Goal: Task Accomplishment & Management: Complete application form

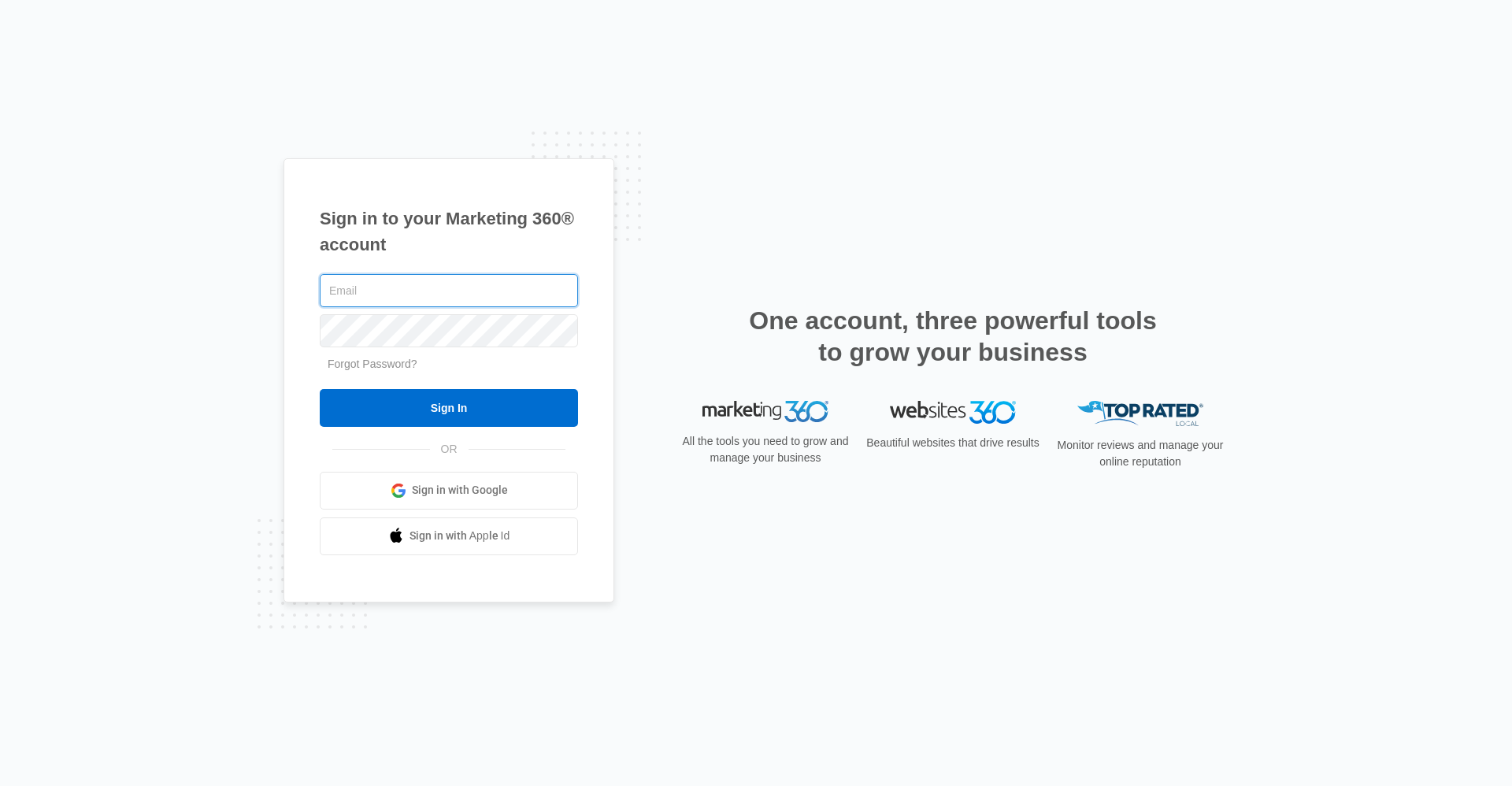
type input "[EMAIL_ADDRESS][DOMAIN_NAME]"
click at [1347, 56] on div "Sign in to your Marketing 360® account pbmanager@vintage-corp.com Forgot Passwo…" at bounding box center [756, 393] width 1512 height 786
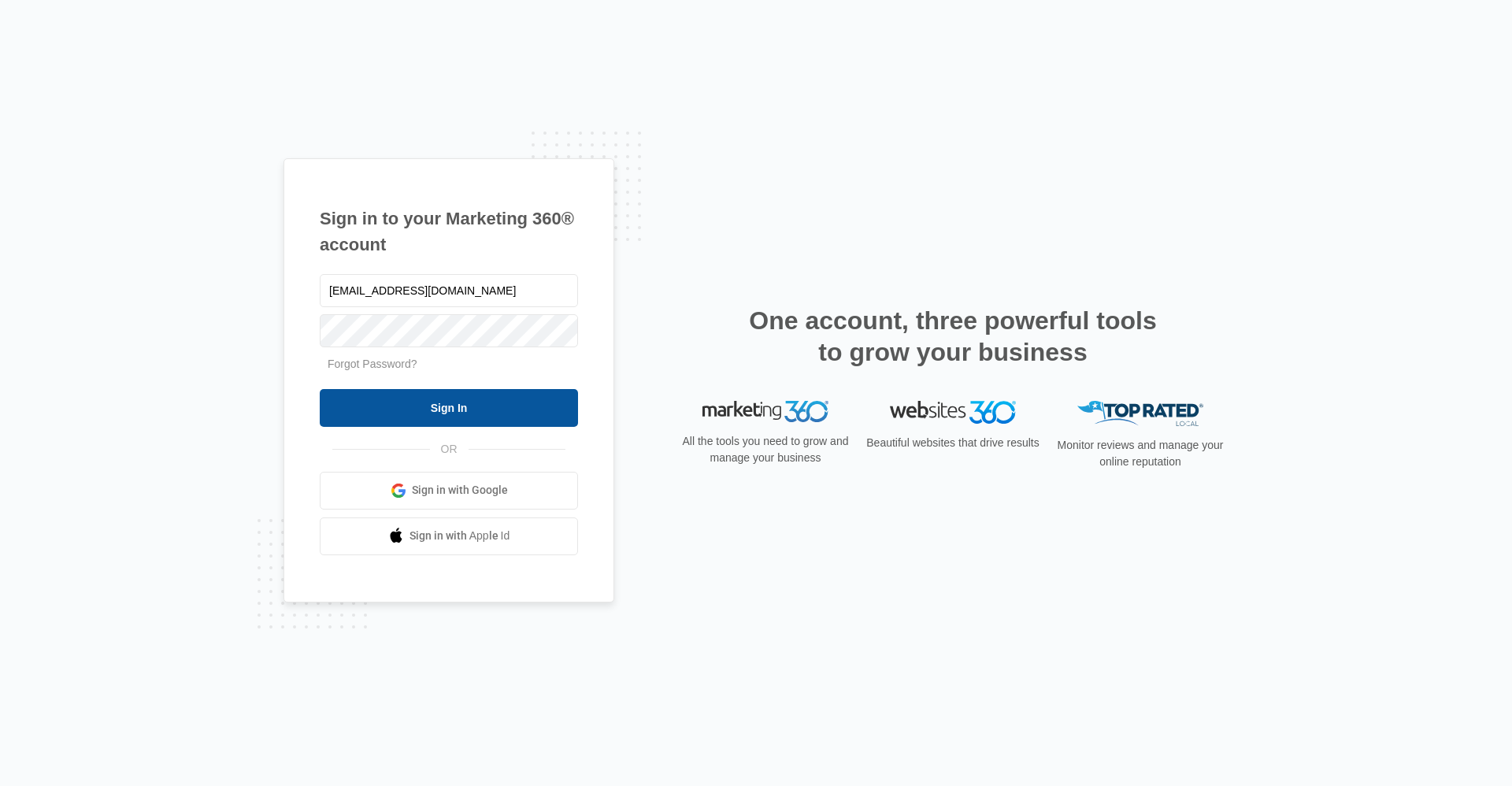
click at [454, 405] on input "Sign In" at bounding box center [449, 408] width 259 height 37
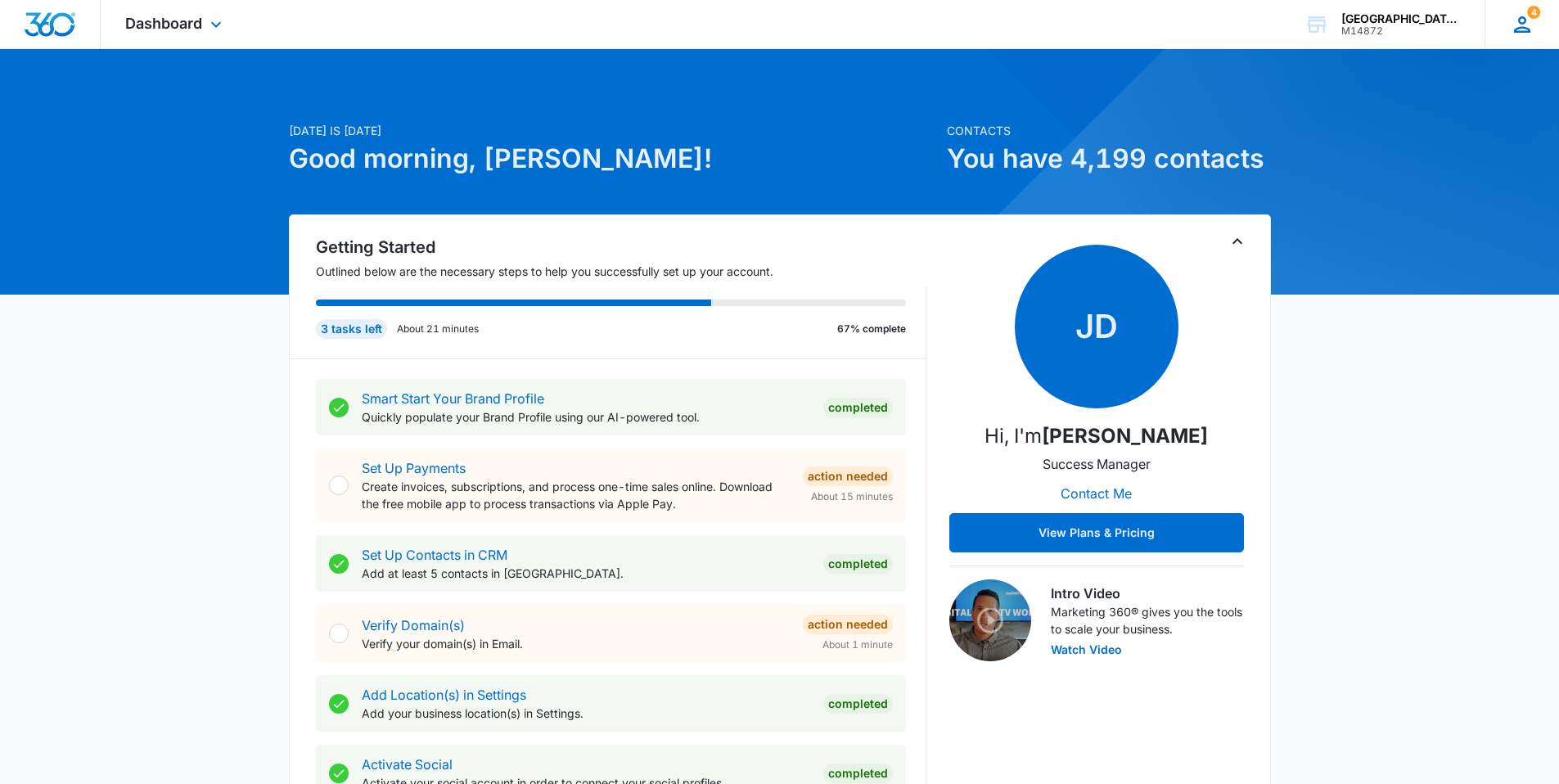
click at [1537, 34] on div "4 BM Becca McDermott pbmanager@vintage-corp.com My Profile 4 Notifications Supp…" at bounding box center [1521, 24] width 74 height 48
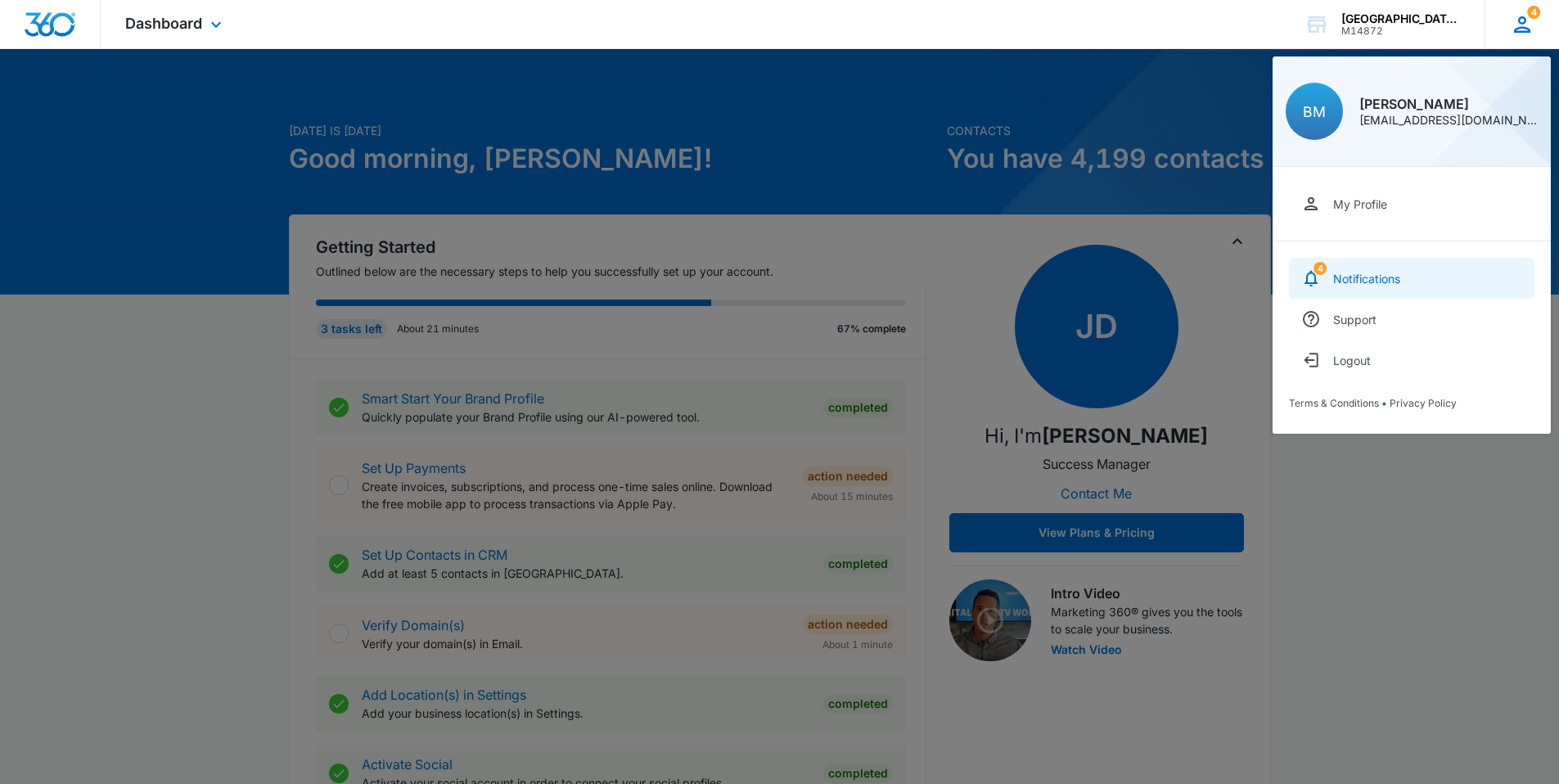
click at [1364, 279] on div "Notifications" at bounding box center [1366, 278] width 67 height 14
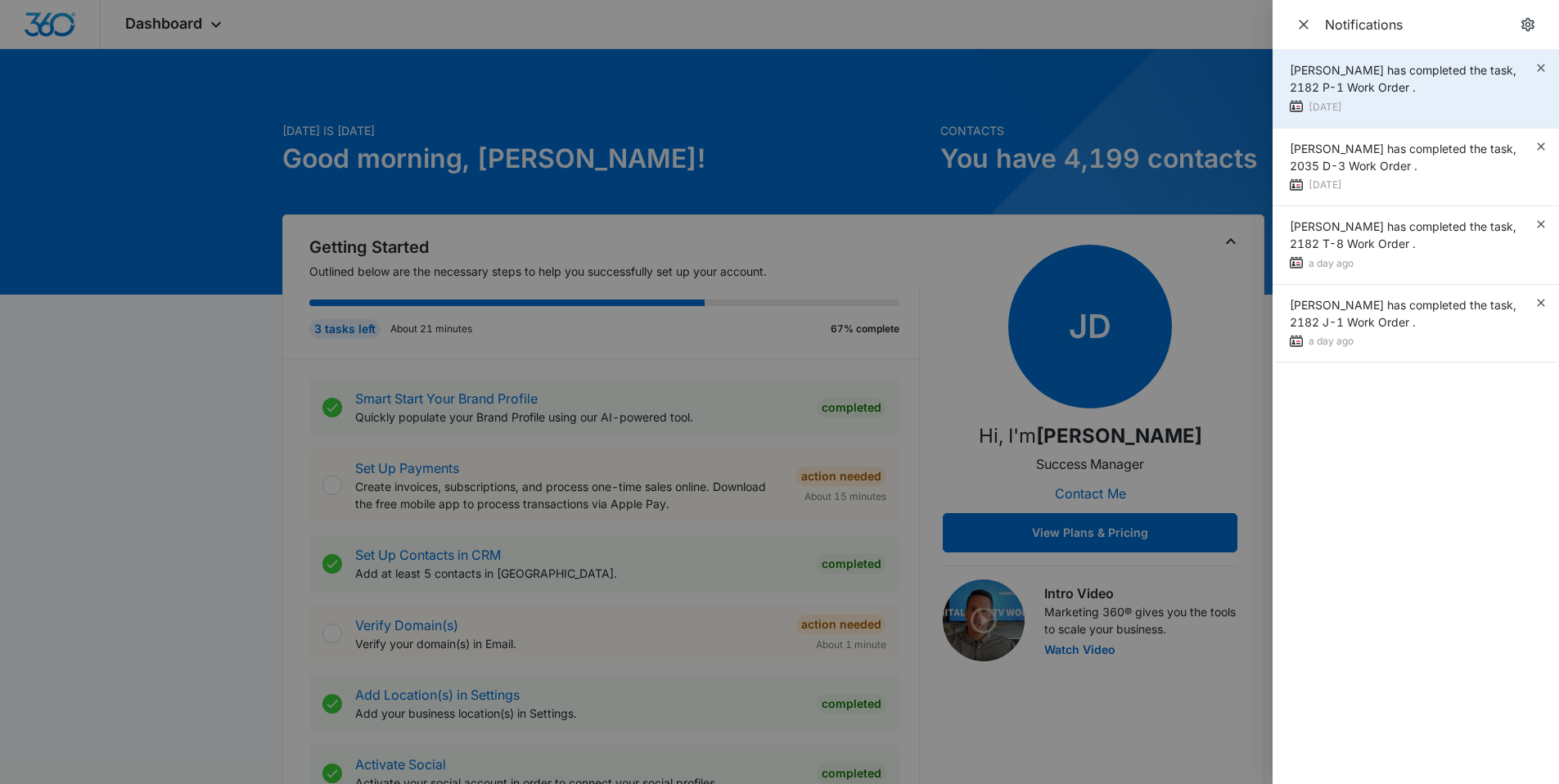
click at [1541, 75] on div "Jonathan Guptill has completed the task, 2182 P-1 Work Order . 3 days ago" at bounding box center [1416, 89] width 287 height 79
click at [1540, 70] on icon "button" at bounding box center [1541, 68] width 13 height 13
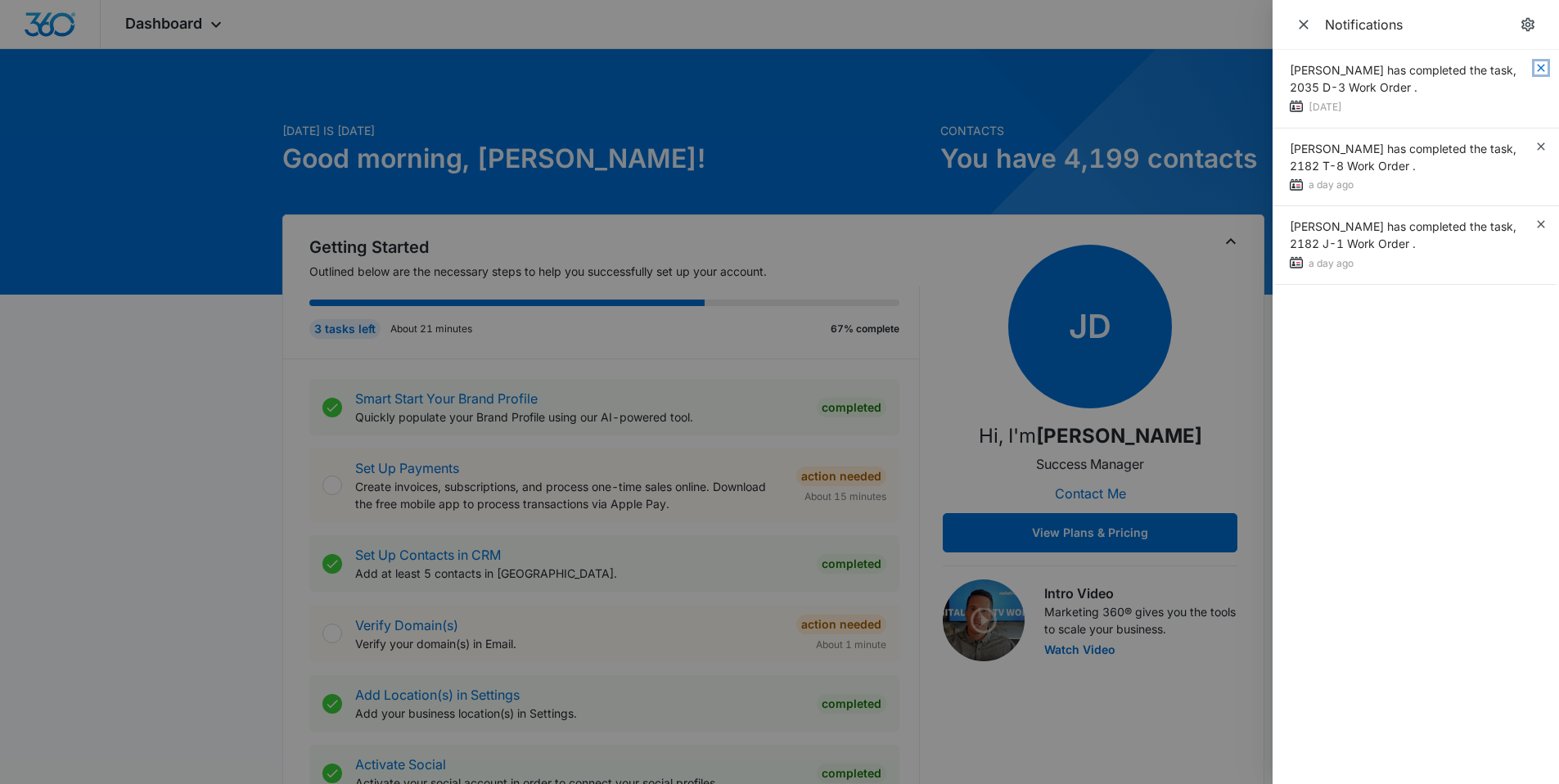
click at [1540, 70] on icon "button" at bounding box center [1541, 68] width 13 height 13
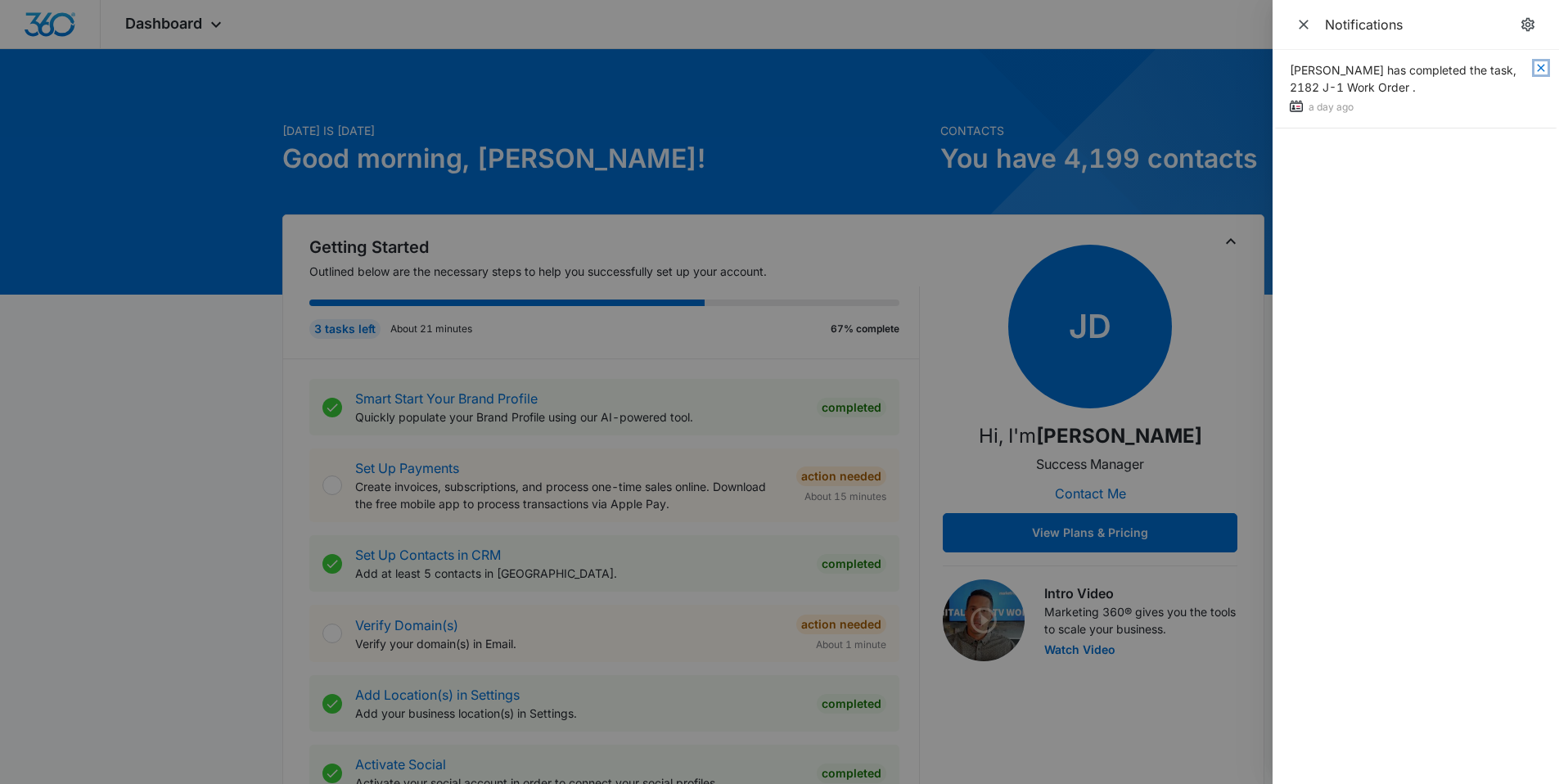
click at [1540, 70] on icon "button" at bounding box center [1541, 68] width 13 height 13
click at [1293, 25] on span "Close" at bounding box center [1304, 25] width 23 height 23
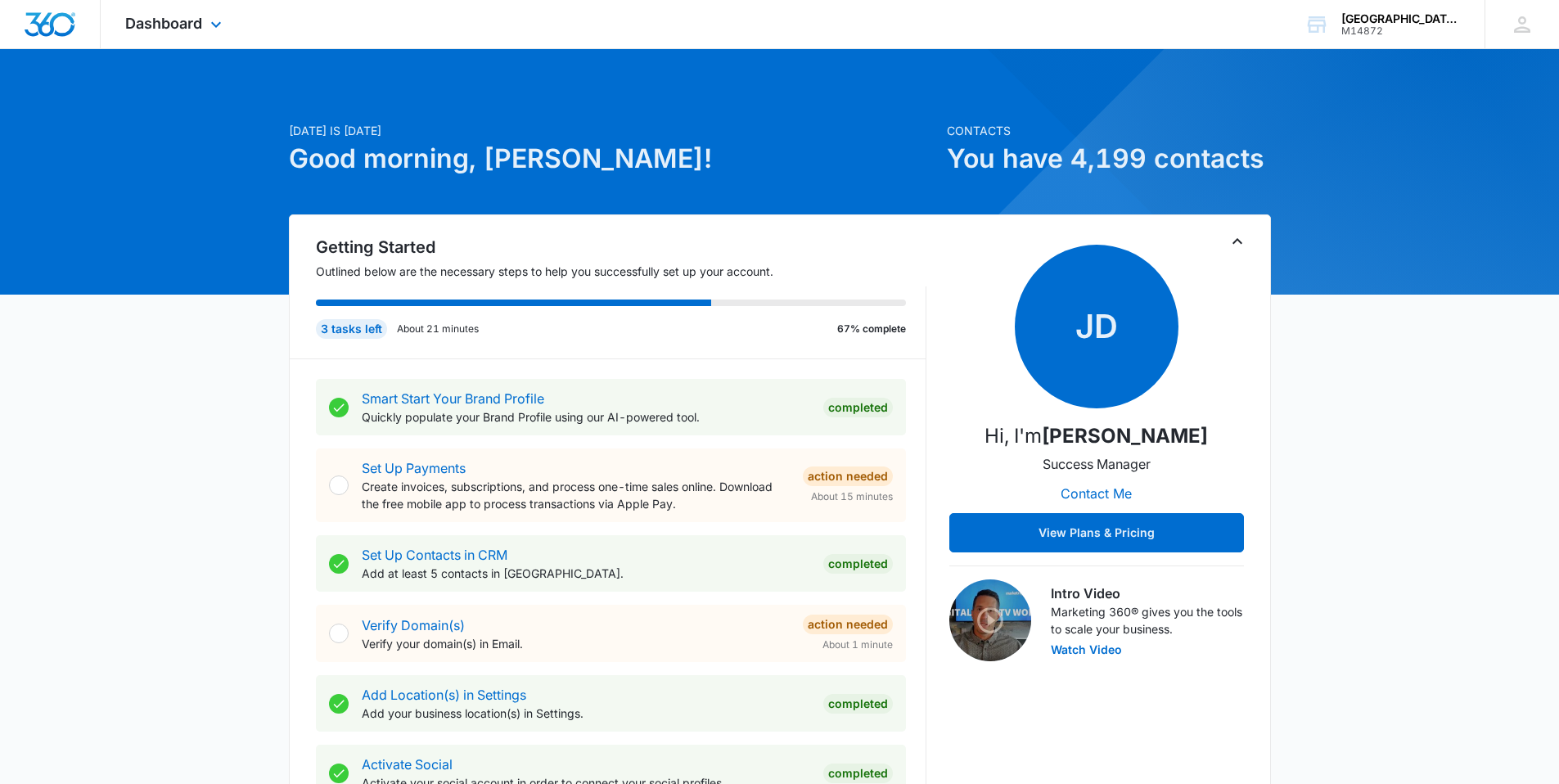
click at [176, 44] on div "Dashboard Apps Reputation Websites Forms CRM Email Social Content Ads Intellige…" at bounding box center [176, 24] width 150 height 48
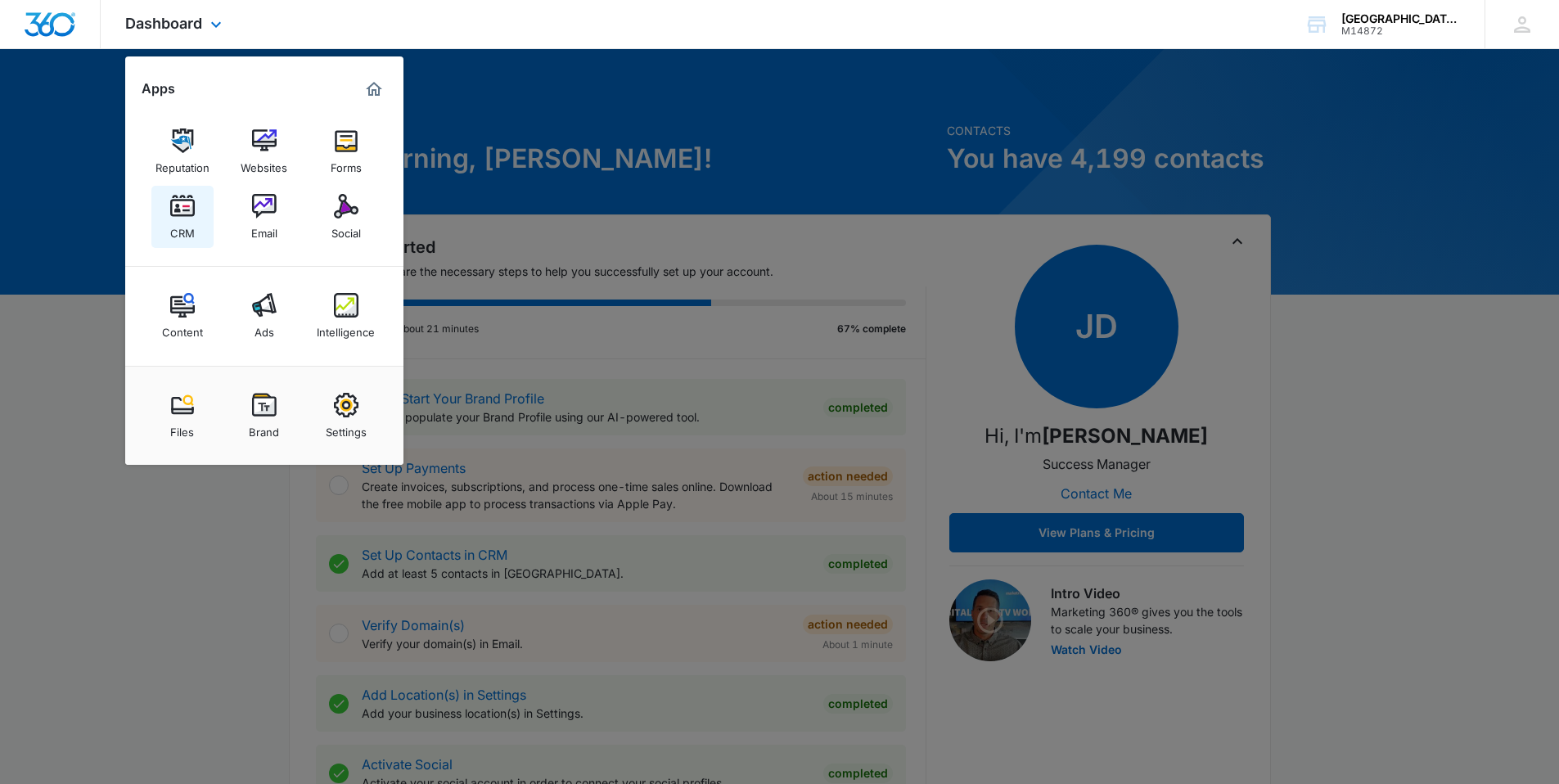
click at [153, 215] on link "CRM" at bounding box center [181, 216] width 62 height 62
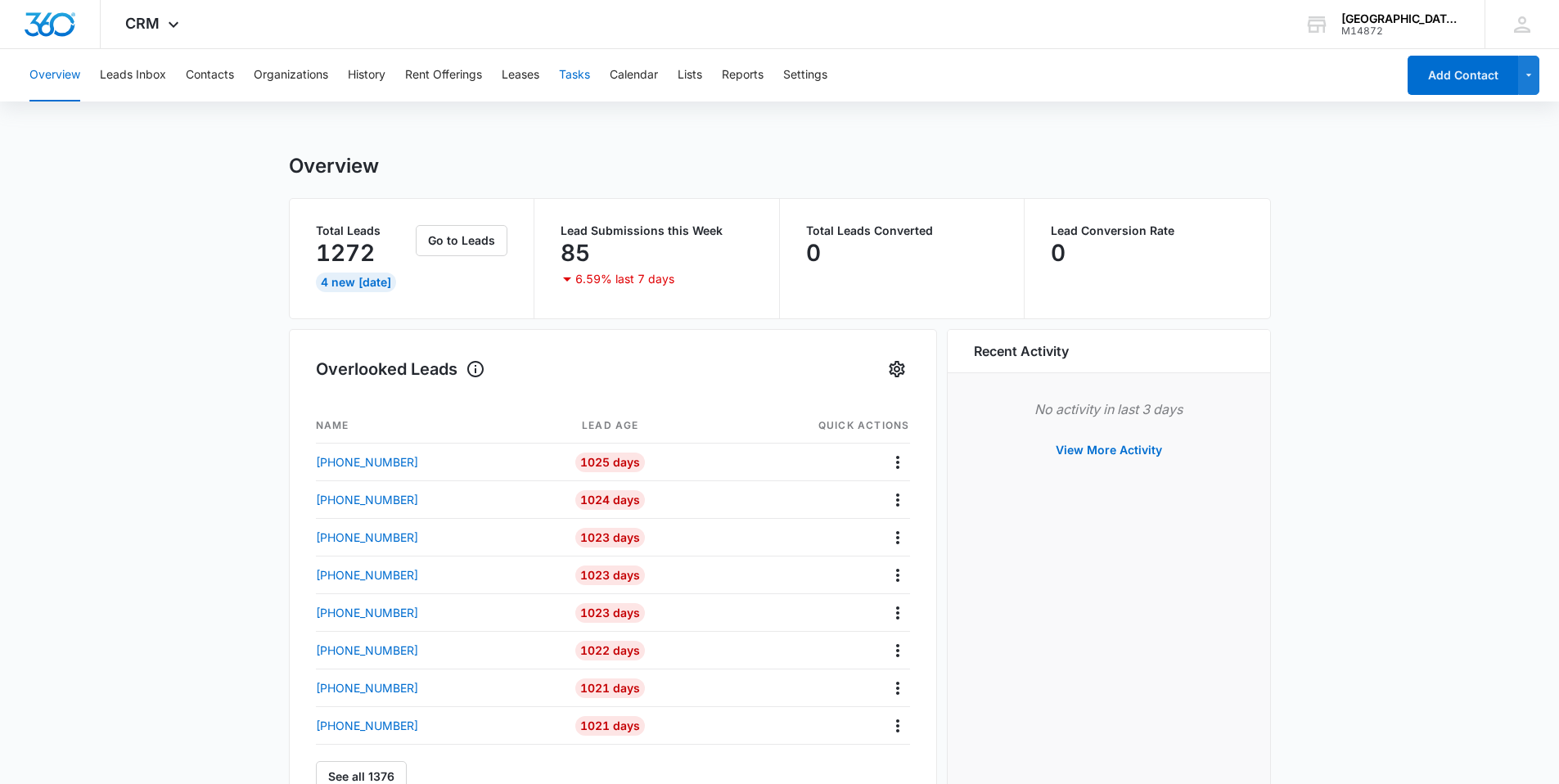
click at [575, 75] on button "Tasks" at bounding box center [574, 75] width 31 height 52
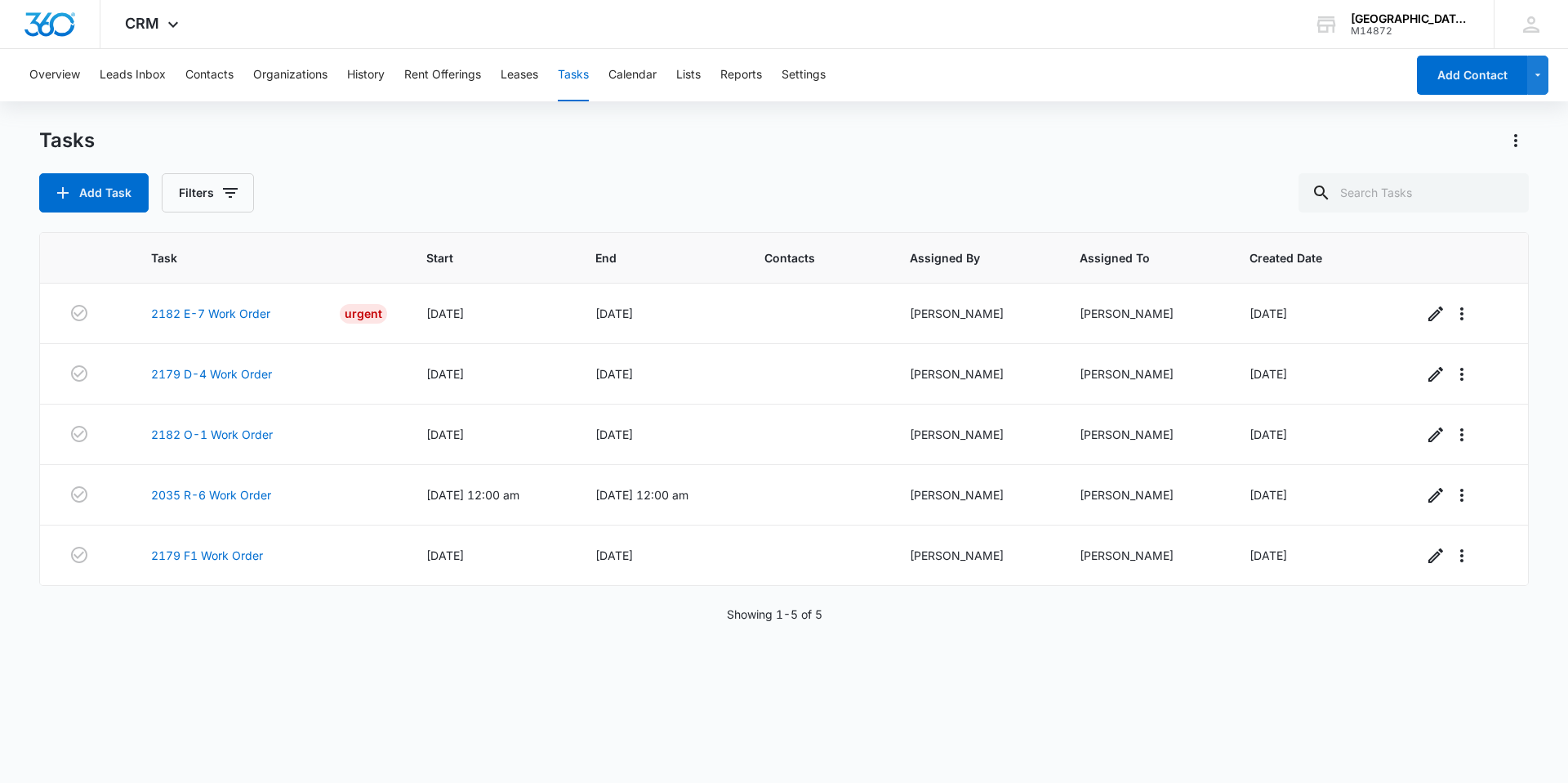
click at [374, 174] on div "Add Task Filters" at bounding box center [784, 192] width 1490 height 39
click at [114, 191] on button "Add Task" at bounding box center [93, 192] width 109 height 39
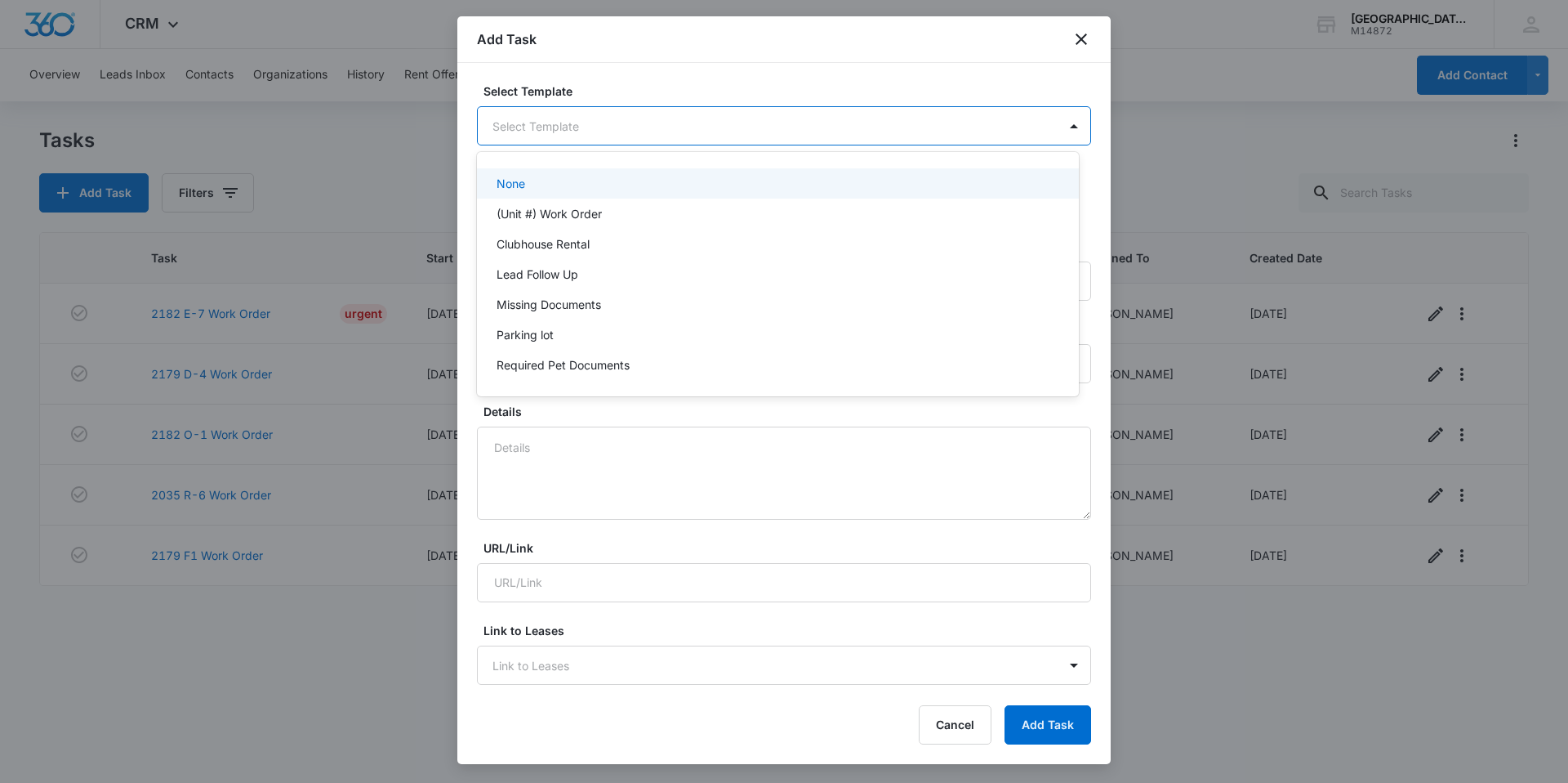
click at [699, 121] on body "CRM Apps Reputation Websites Forms CRM Email Social Content Ads Intelligence Fi…" at bounding box center [784, 392] width 1568 height 783
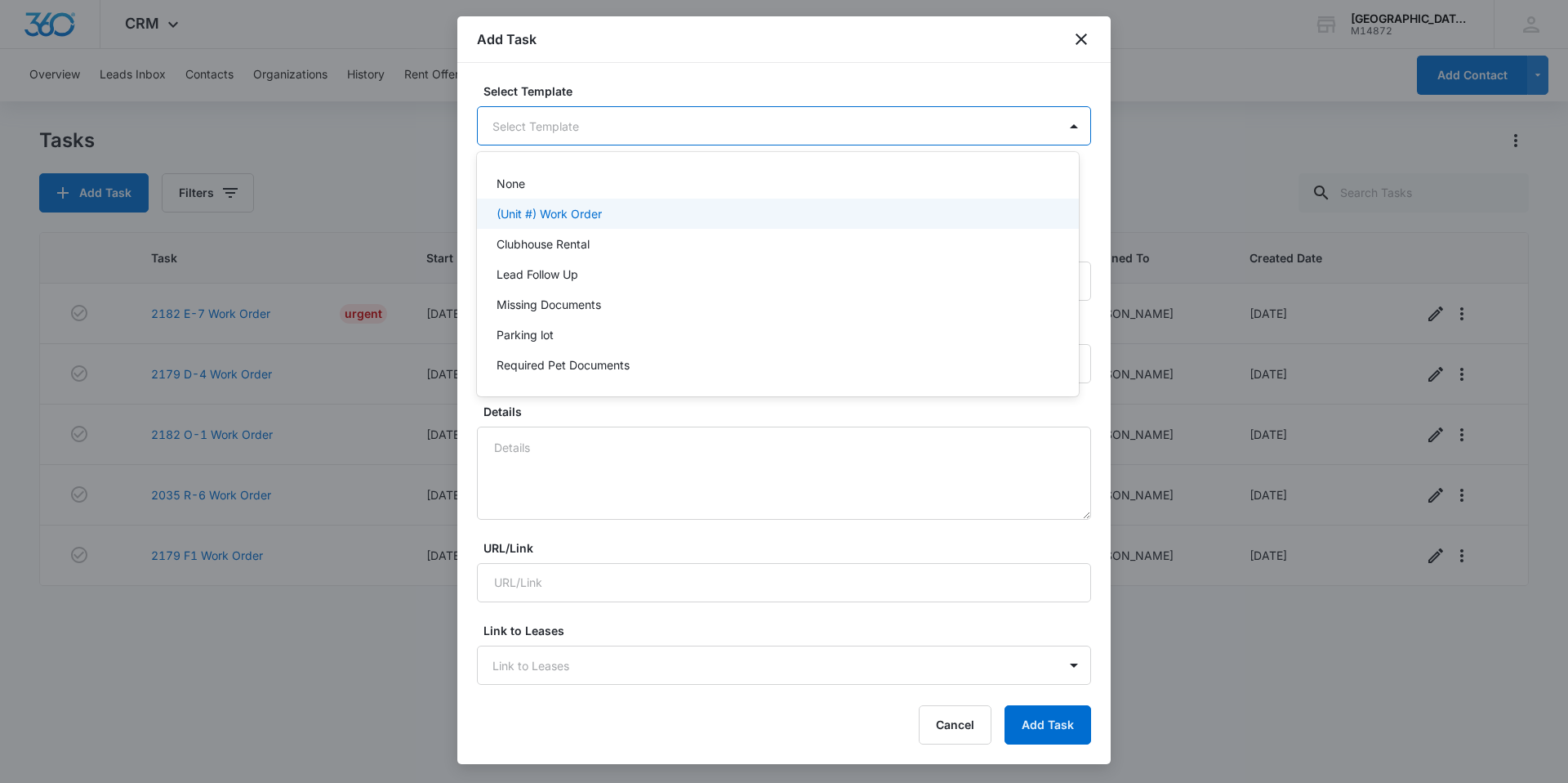
click at [656, 204] on div "(Unit #) Work Order" at bounding box center [777, 213] width 602 height 30
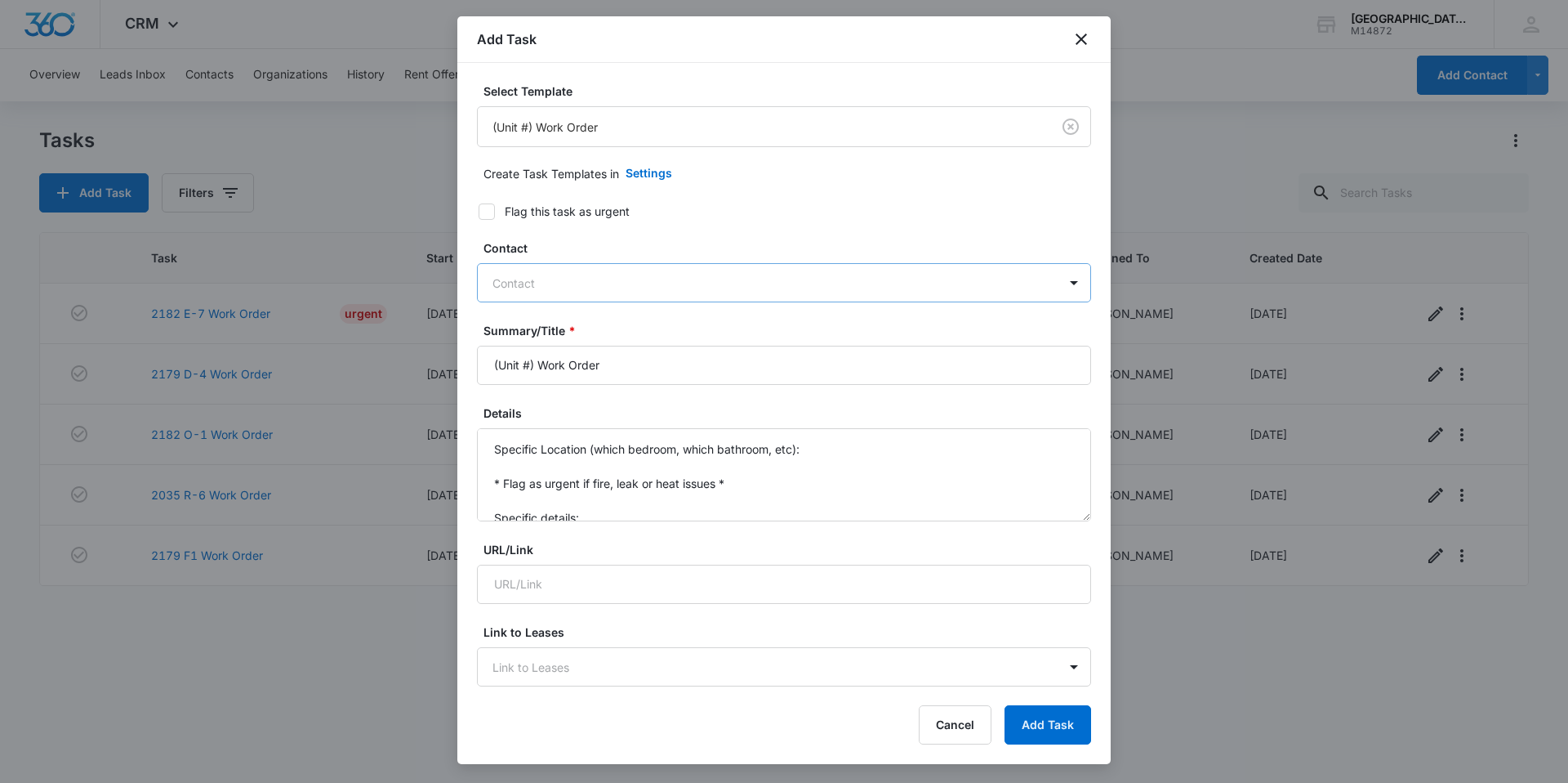
click at [547, 285] on div at bounding box center [775, 283] width 564 height 21
click at [730, 247] on label "Contact" at bounding box center [791, 247] width 614 height 17
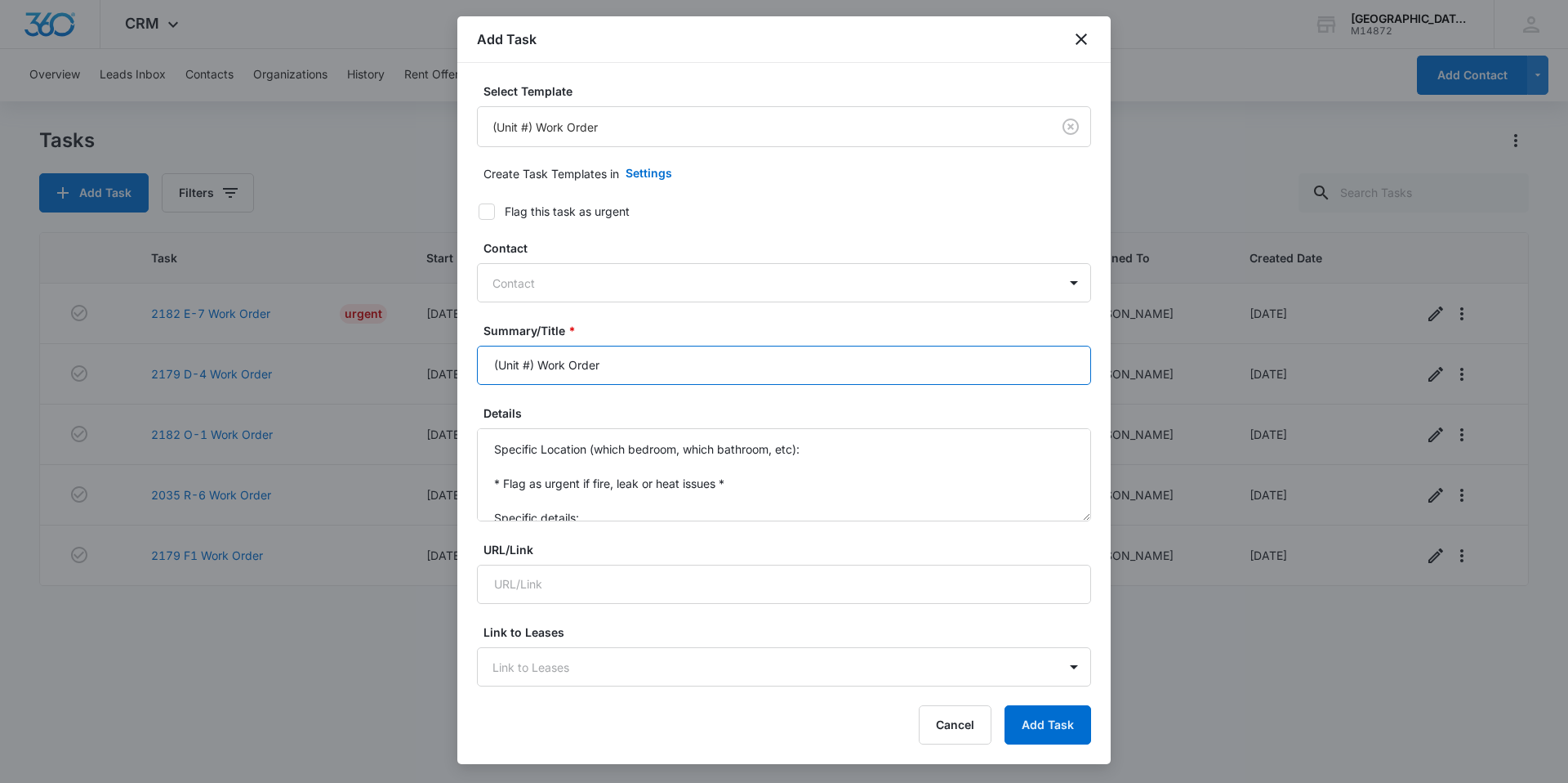
drag, startPoint x: 535, startPoint y: 366, endPoint x: 424, endPoint y: 360, distance: 111.2
click at [424, 360] on body "CRM Apps Reputation Websites Forms CRM Email Social Content Ads Intelligence Fi…" at bounding box center [784, 392] width 1568 height 783
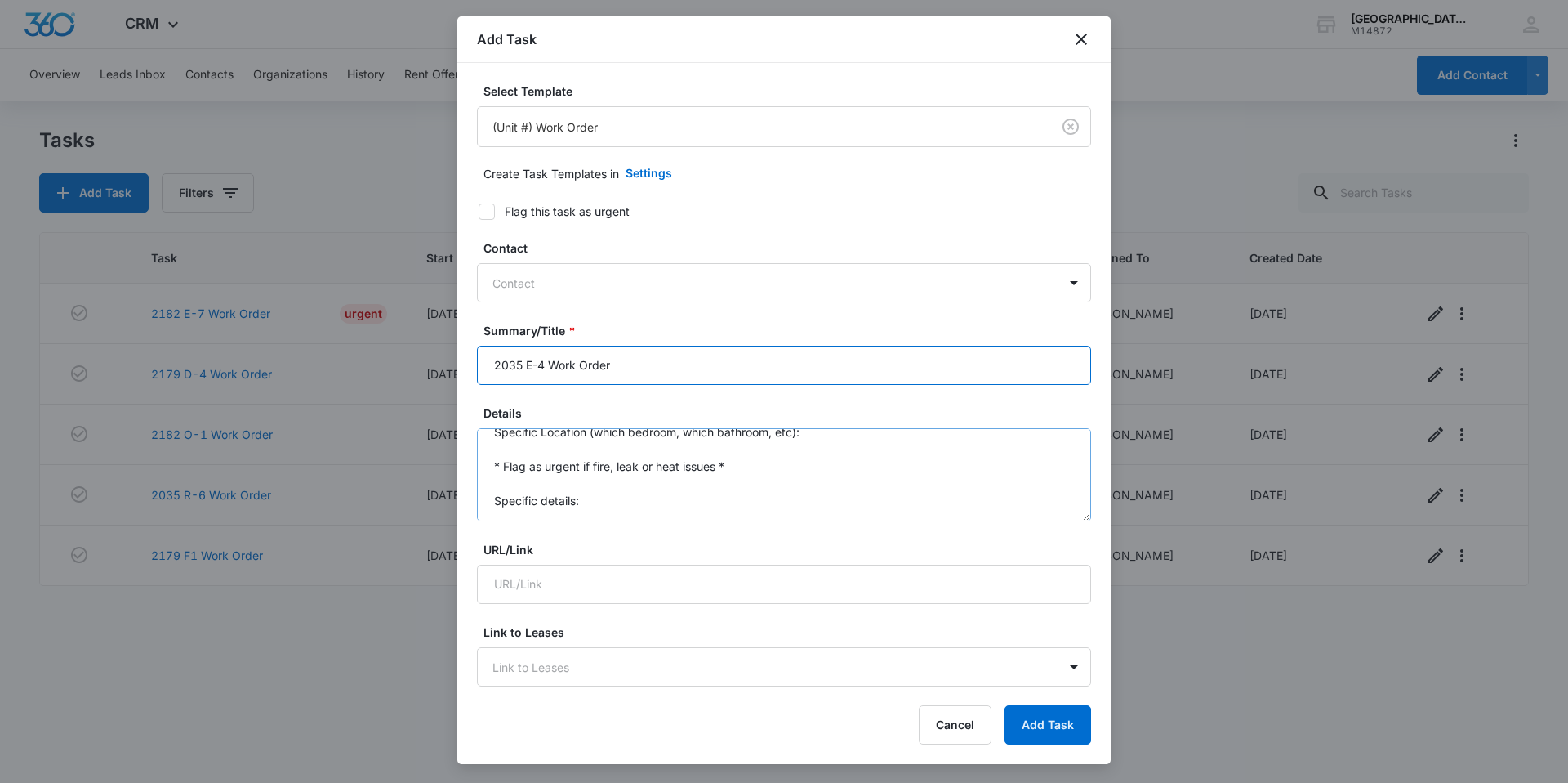
scroll to position [34, 0]
type input "2035 E-4 Work Order"
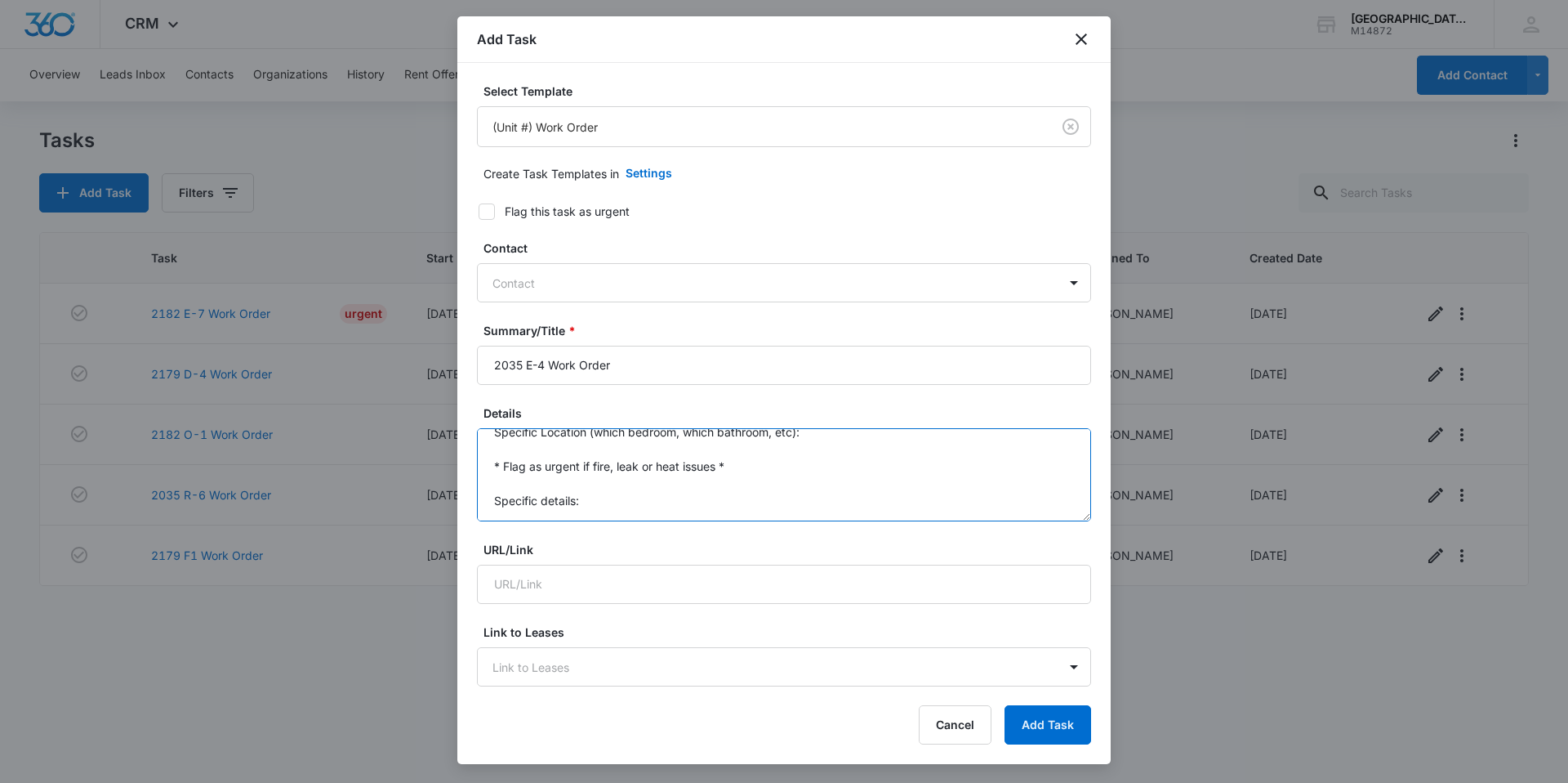
scroll to position [0, 0]
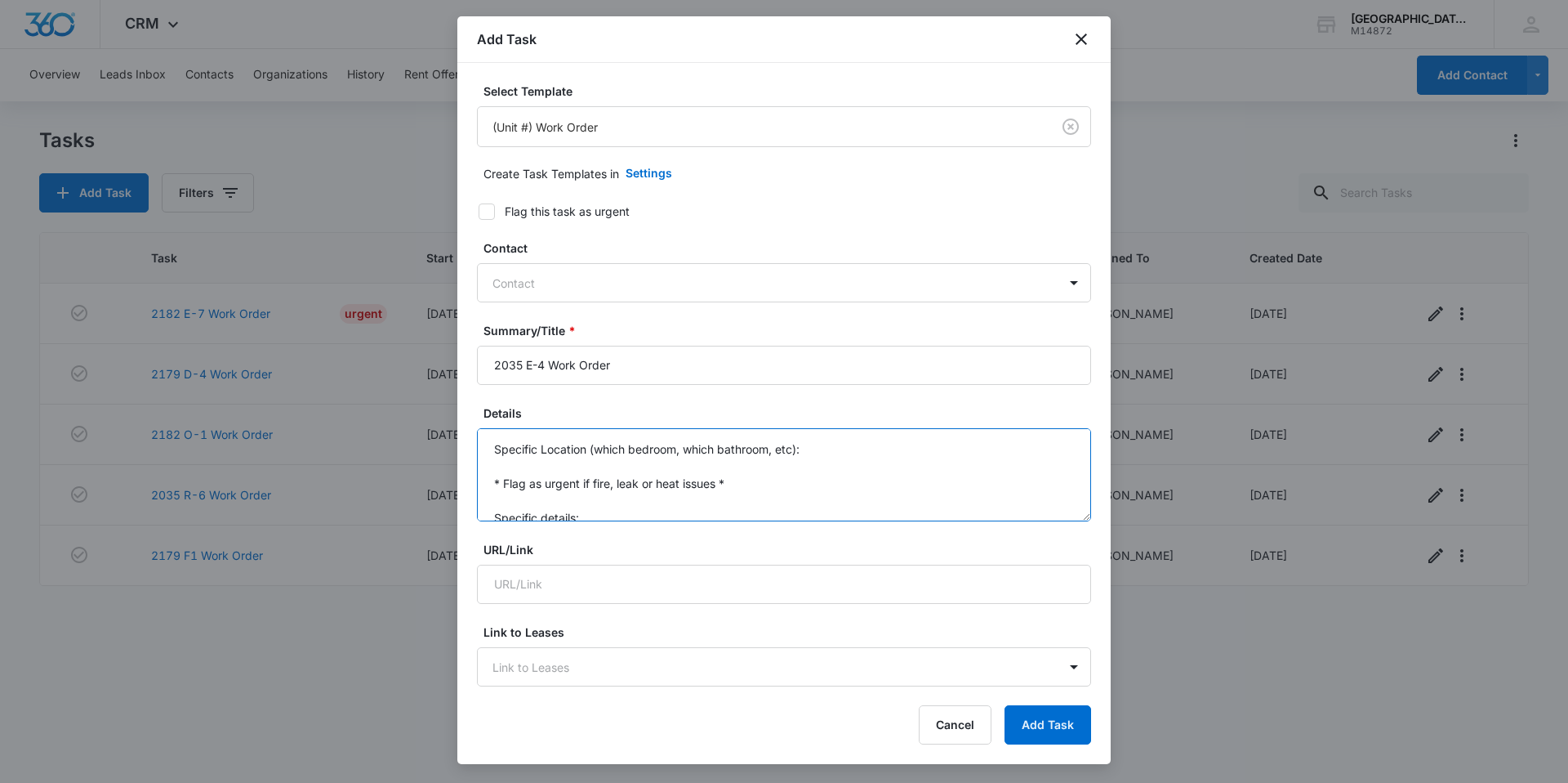
drag, startPoint x: 541, startPoint y: 511, endPoint x: 465, endPoint y: 383, distance: 148.9
click at [465, 383] on div "Select Template (Unit #) Work Order Create Task Templates in Settings Flag this…" at bounding box center [784, 375] width 653 height 626
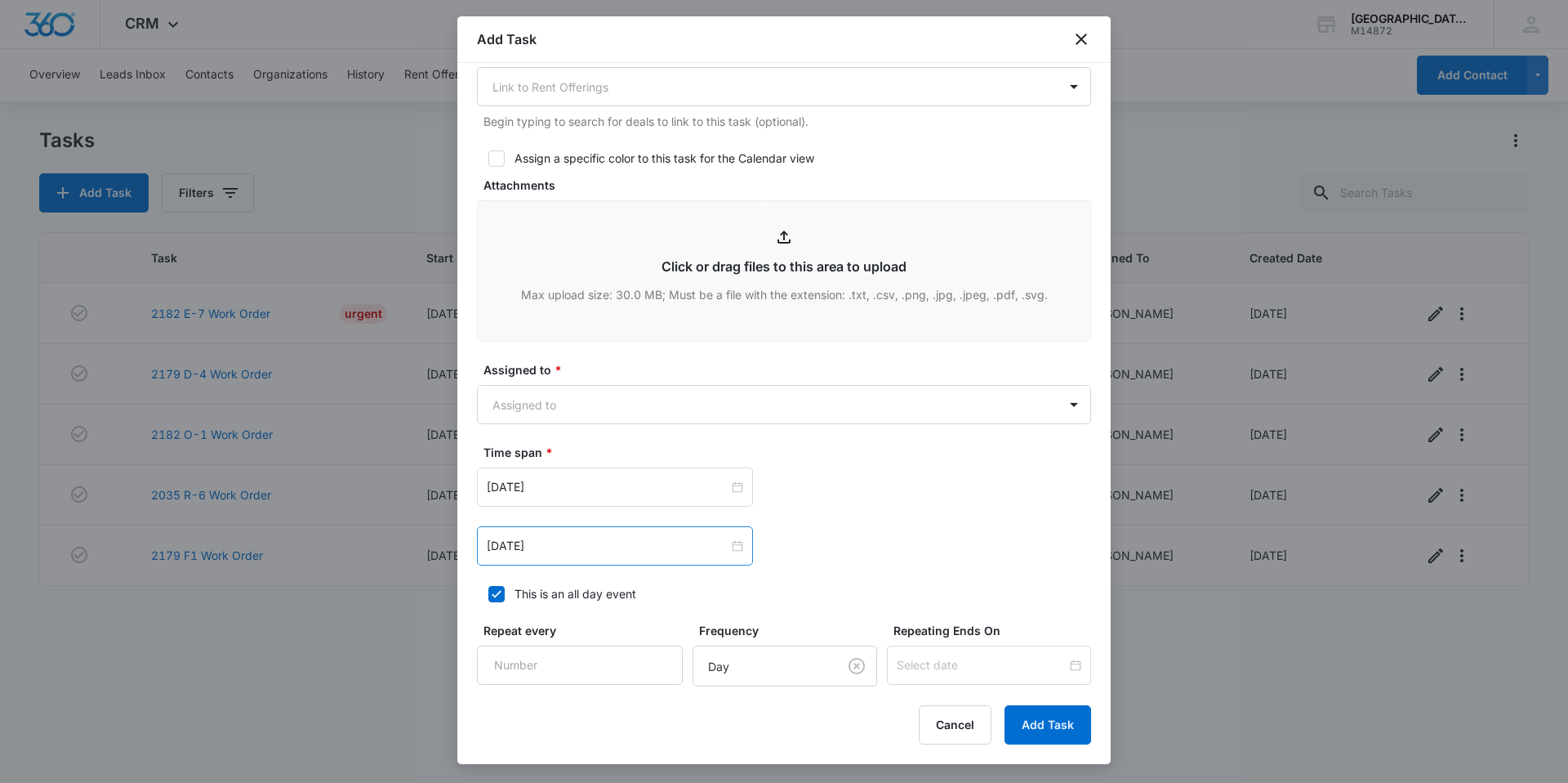
scroll to position [817, 0]
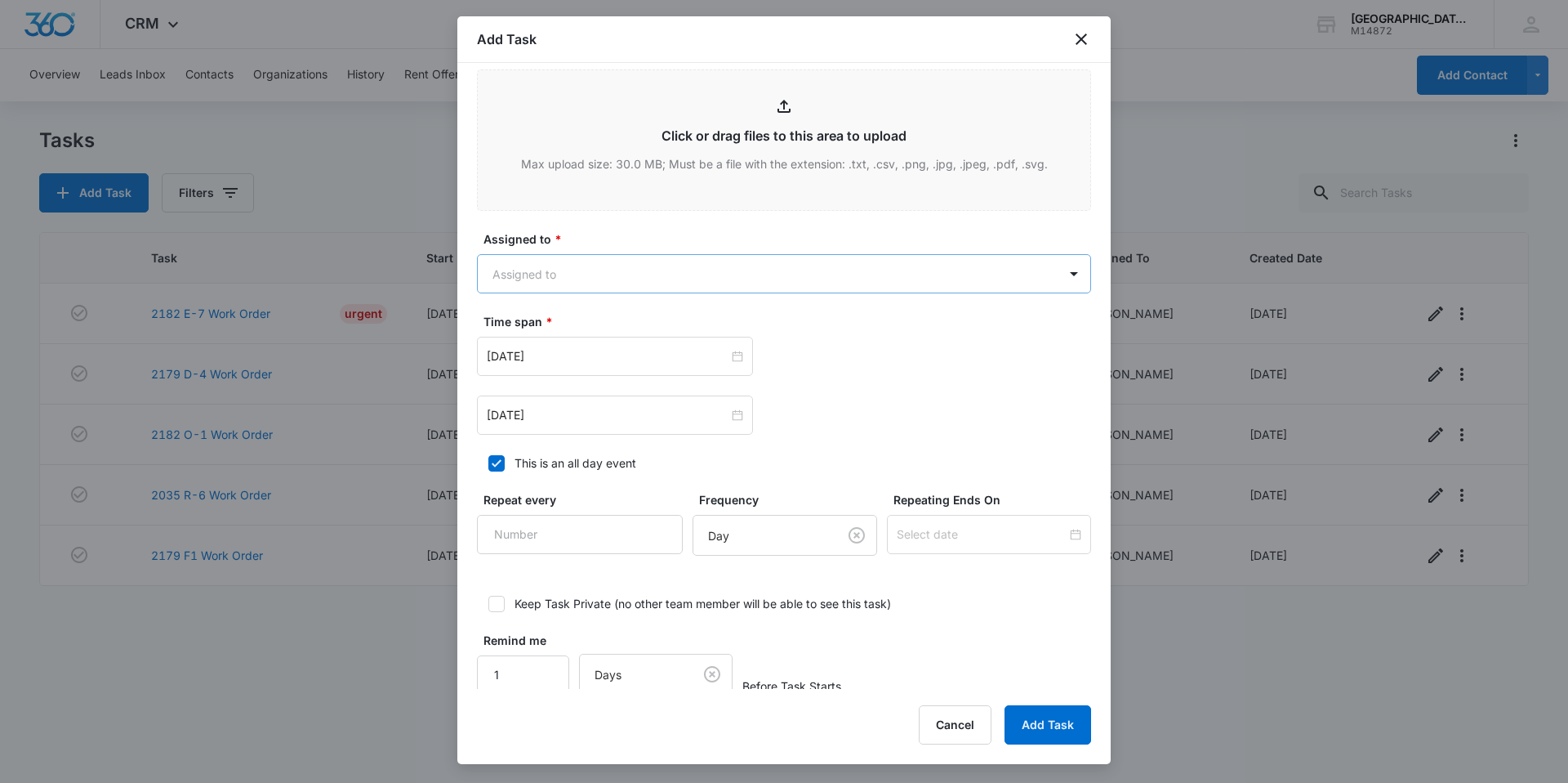
type textarea "Spare bathroom door closing on own- please see if hinges need adjusted"
click at [565, 275] on body "CRM Apps Reputation Websites Forms CRM Email Social Content Ads Intelligence Fi…" at bounding box center [784, 392] width 1568 height 783
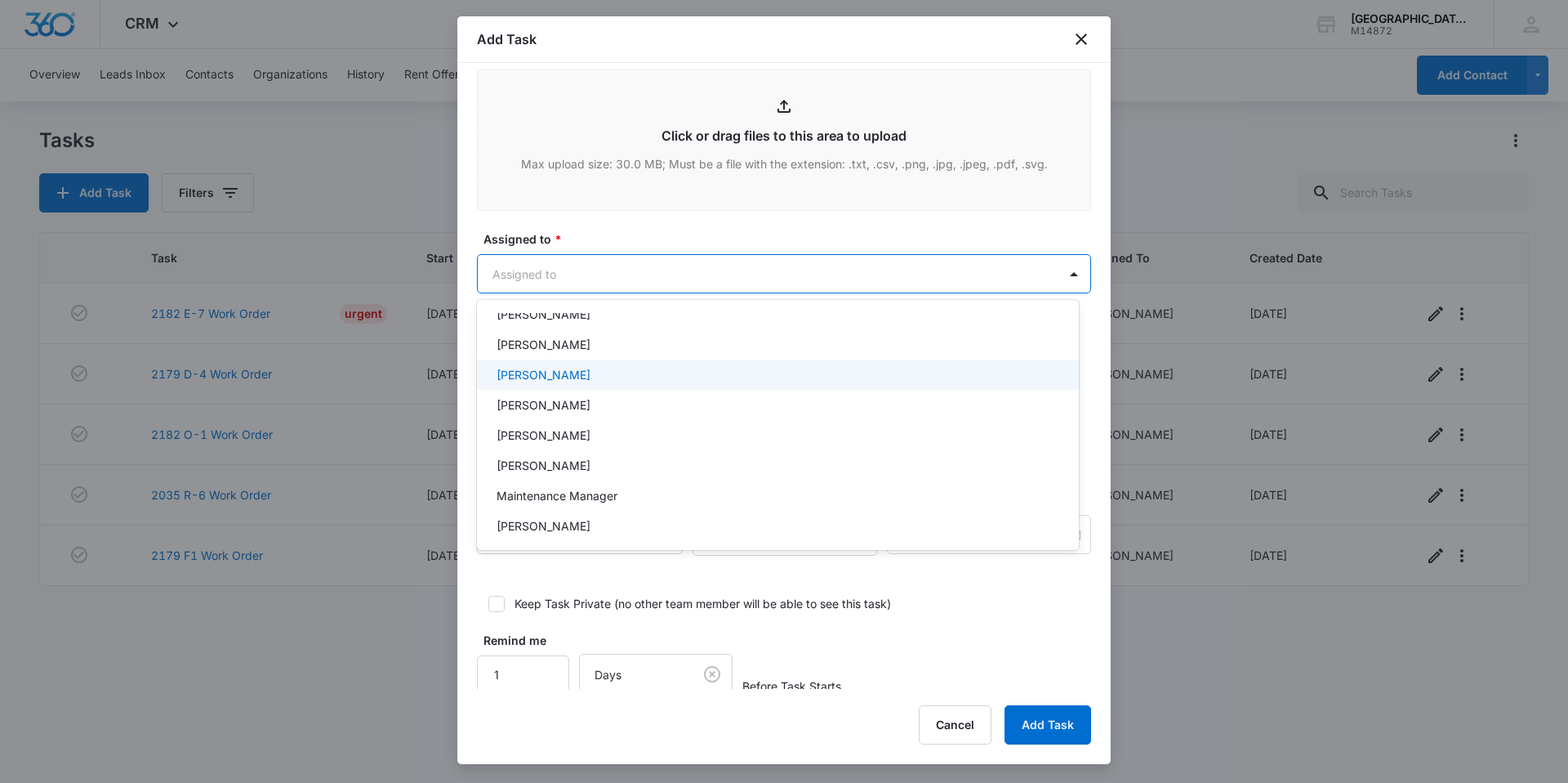
scroll to position [297, 0]
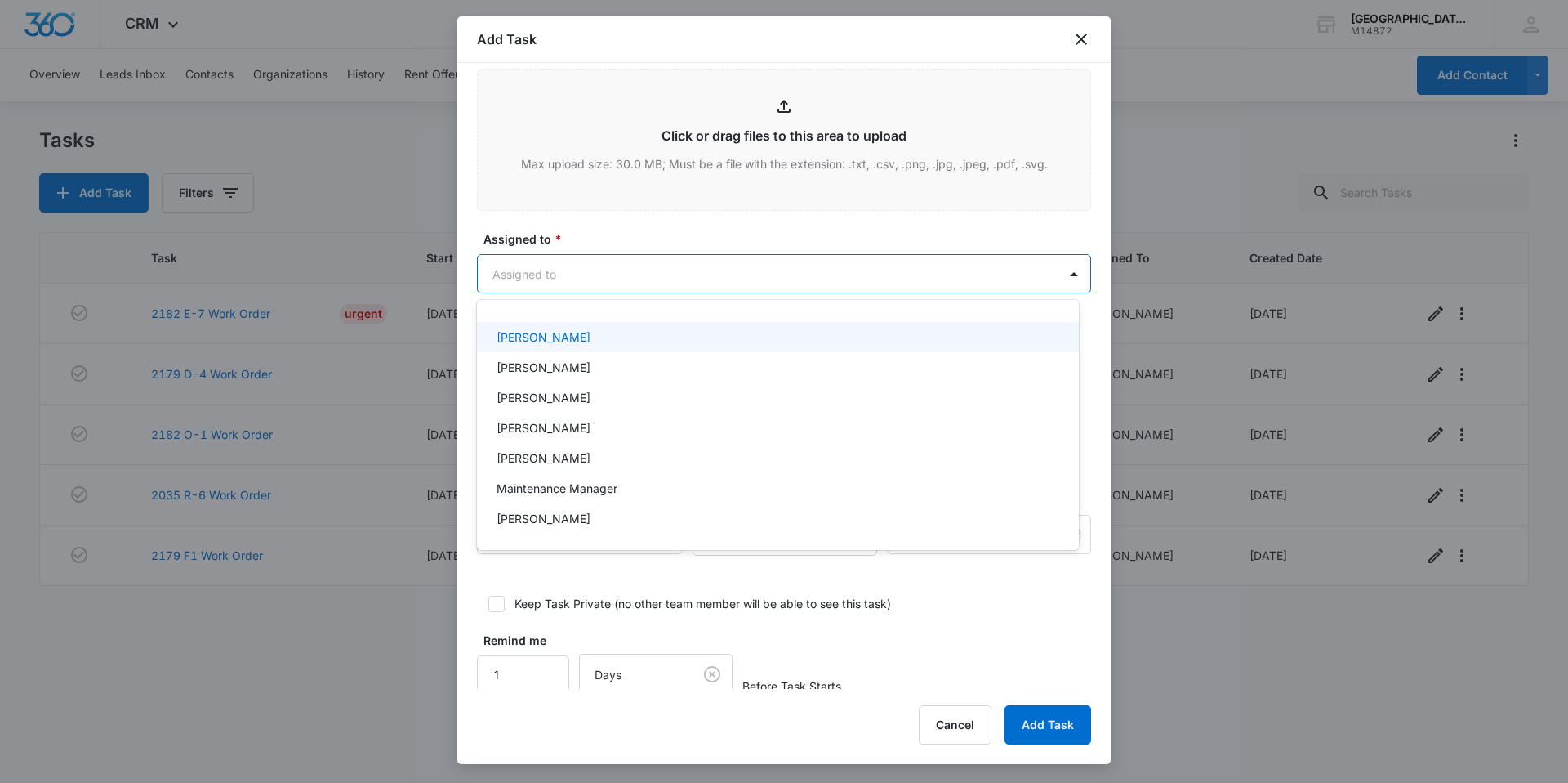
click at [636, 330] on div "Jonathan Guptill" at bounding box center [776, 337] width 559 height 17
click at [652, 239] on div at bounding box center [784, 392] width 1568 height 783
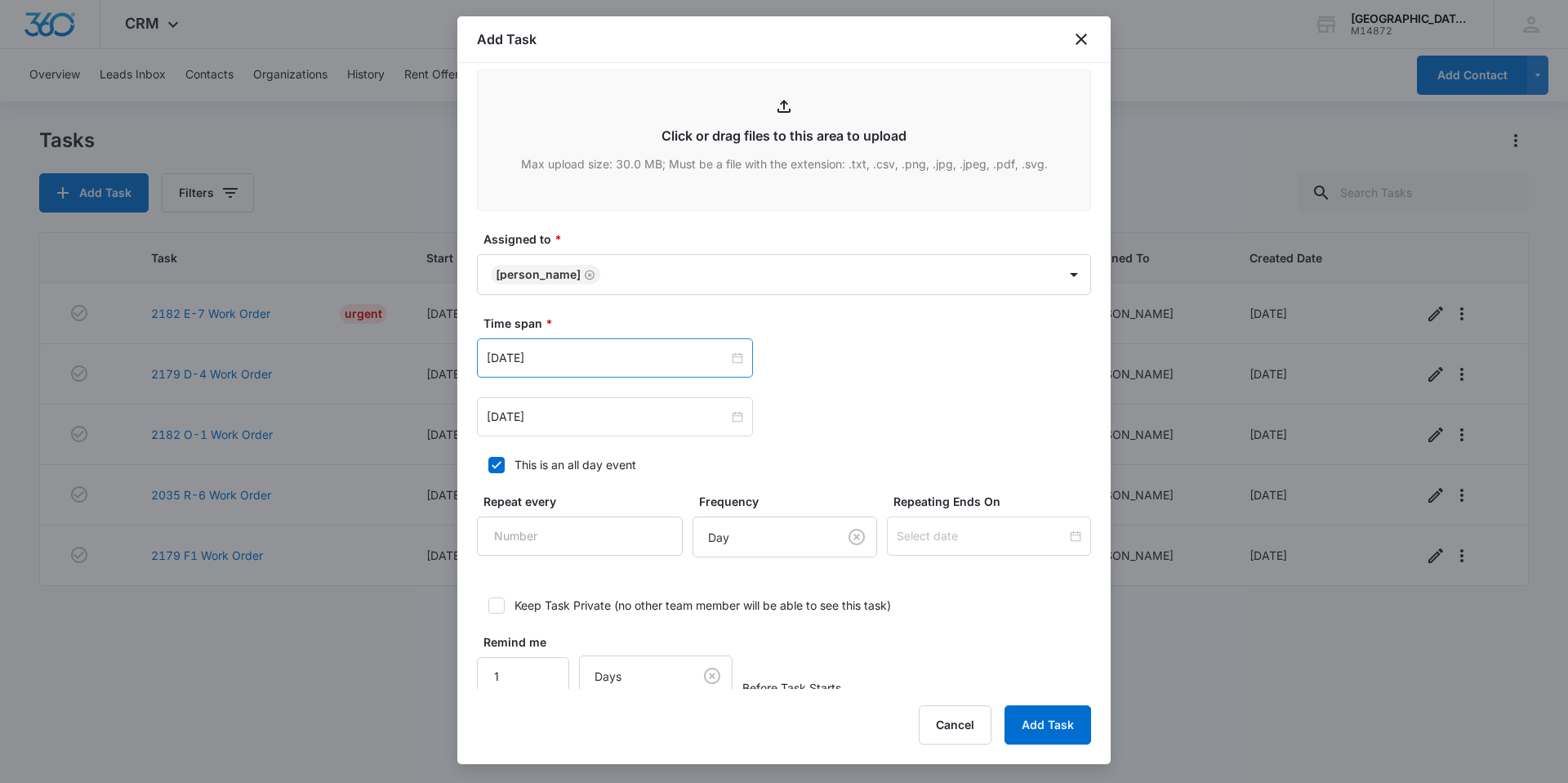
click at [624, 346] on div "Feb 16, 2023" at bounding box center [614, 357] width 276 height 39
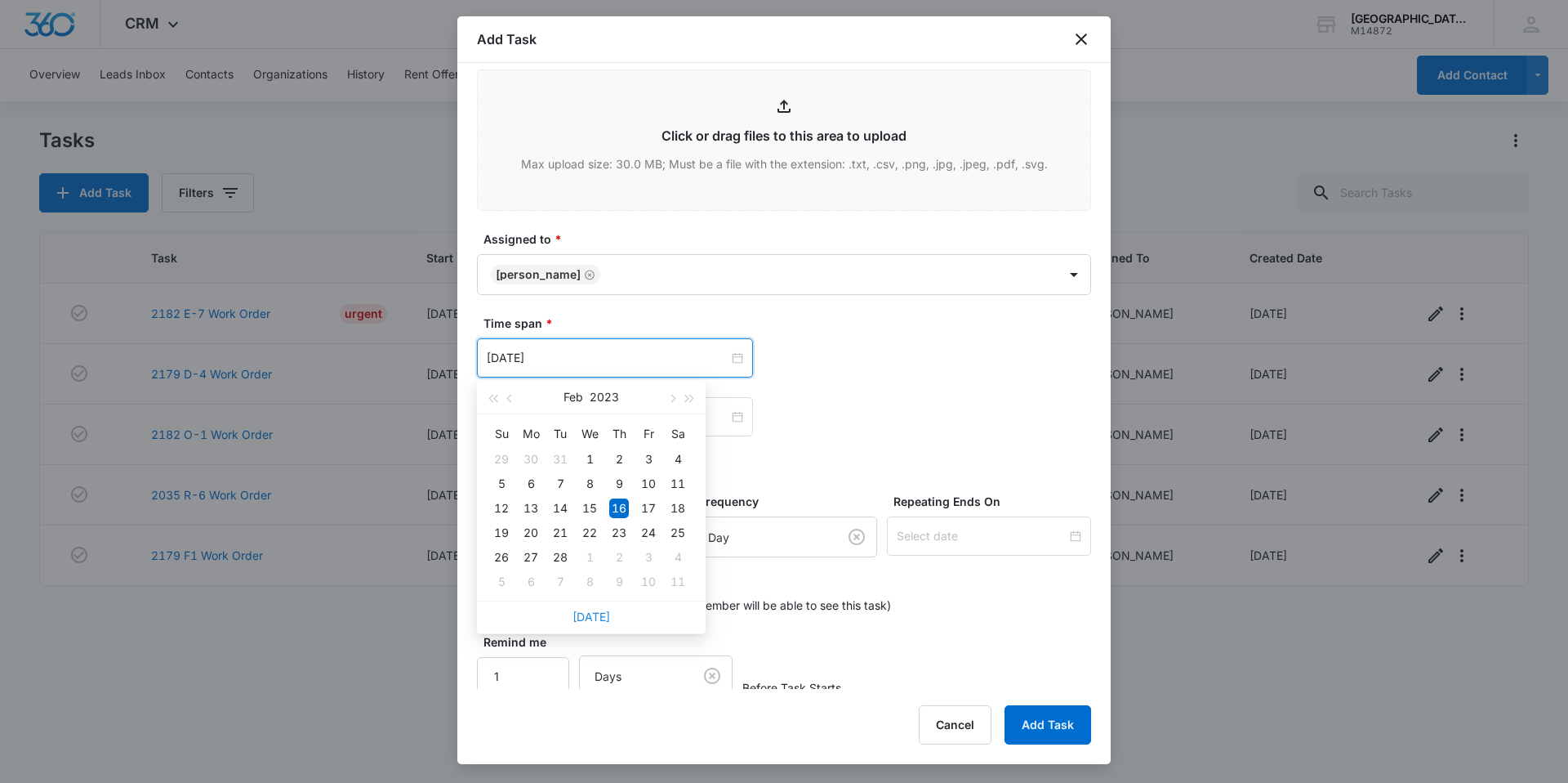
click at [603, 617] on link "Today" at bounding box center [592, 616] width 38 height 14
type input "Aug 15, 2025"
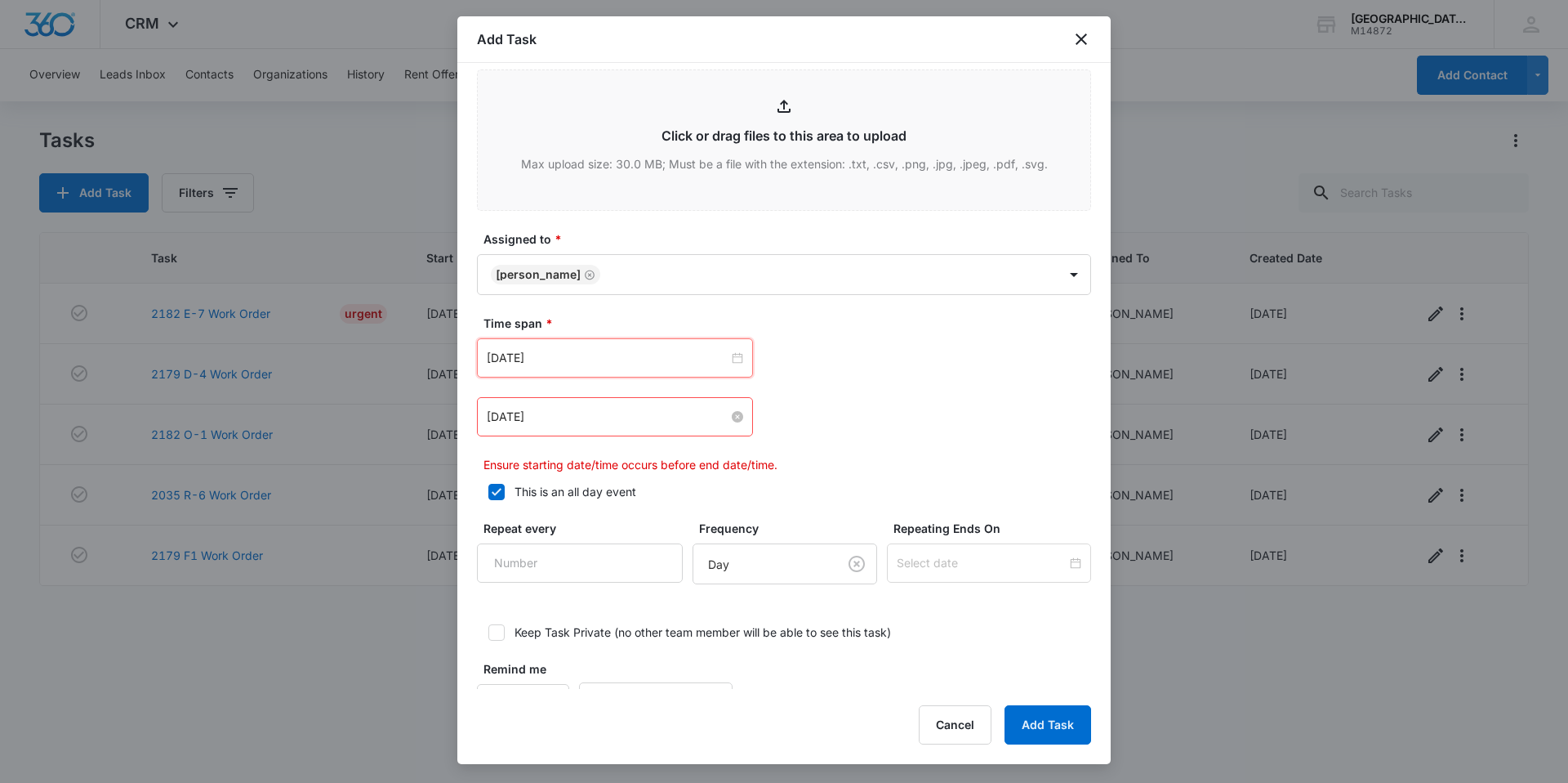
click at [590, 415] on input "Feb 16, 2023" at bounding box center [608, 416] width 242 height 18
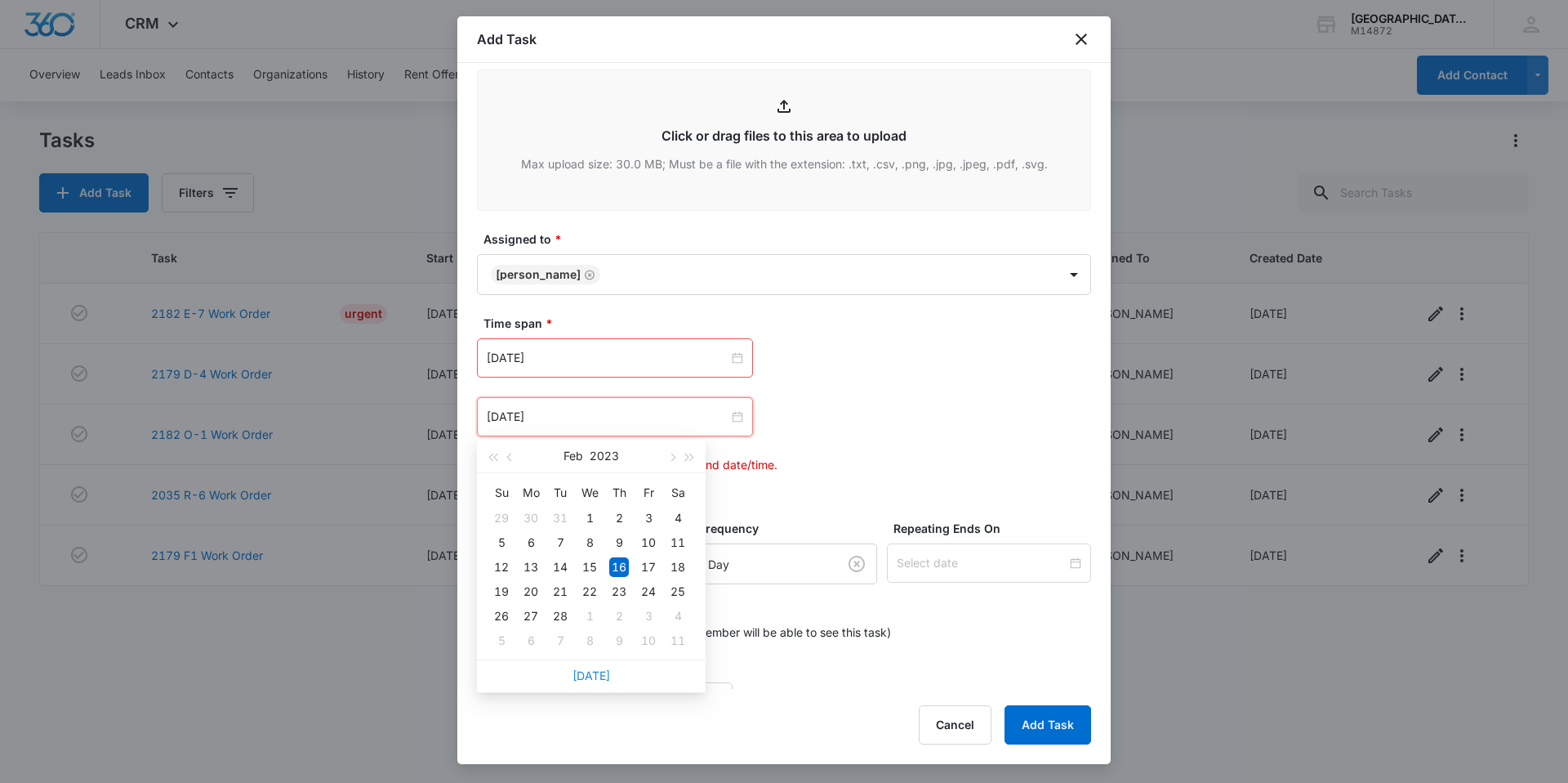
click at [597, 673] on link "Today" at bounding box center [592, 675] width 38 height 14
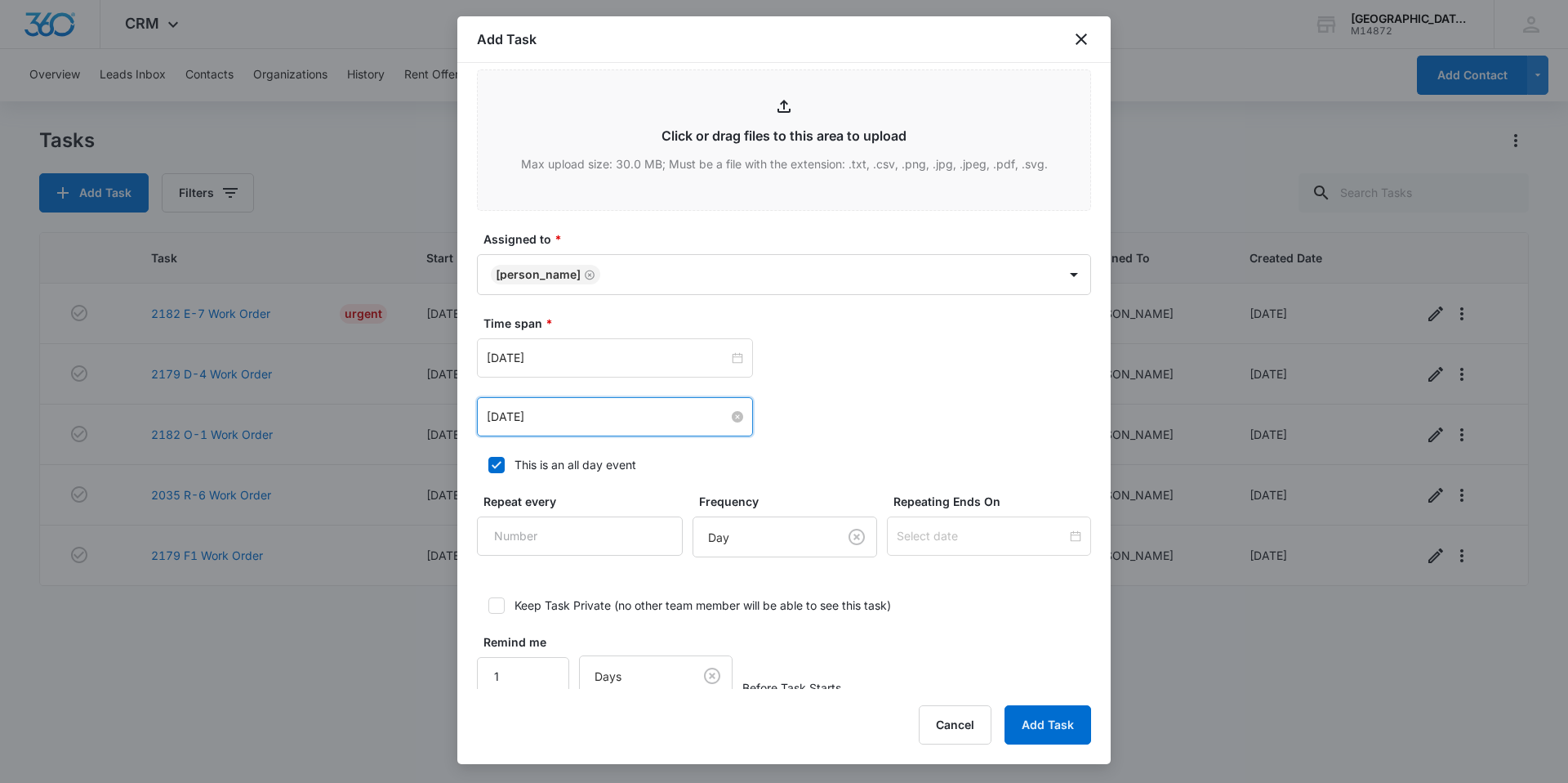
click at [574, 416] on input "Aug 15, 2025" at bounding box center [608, 416] width 242 height 18
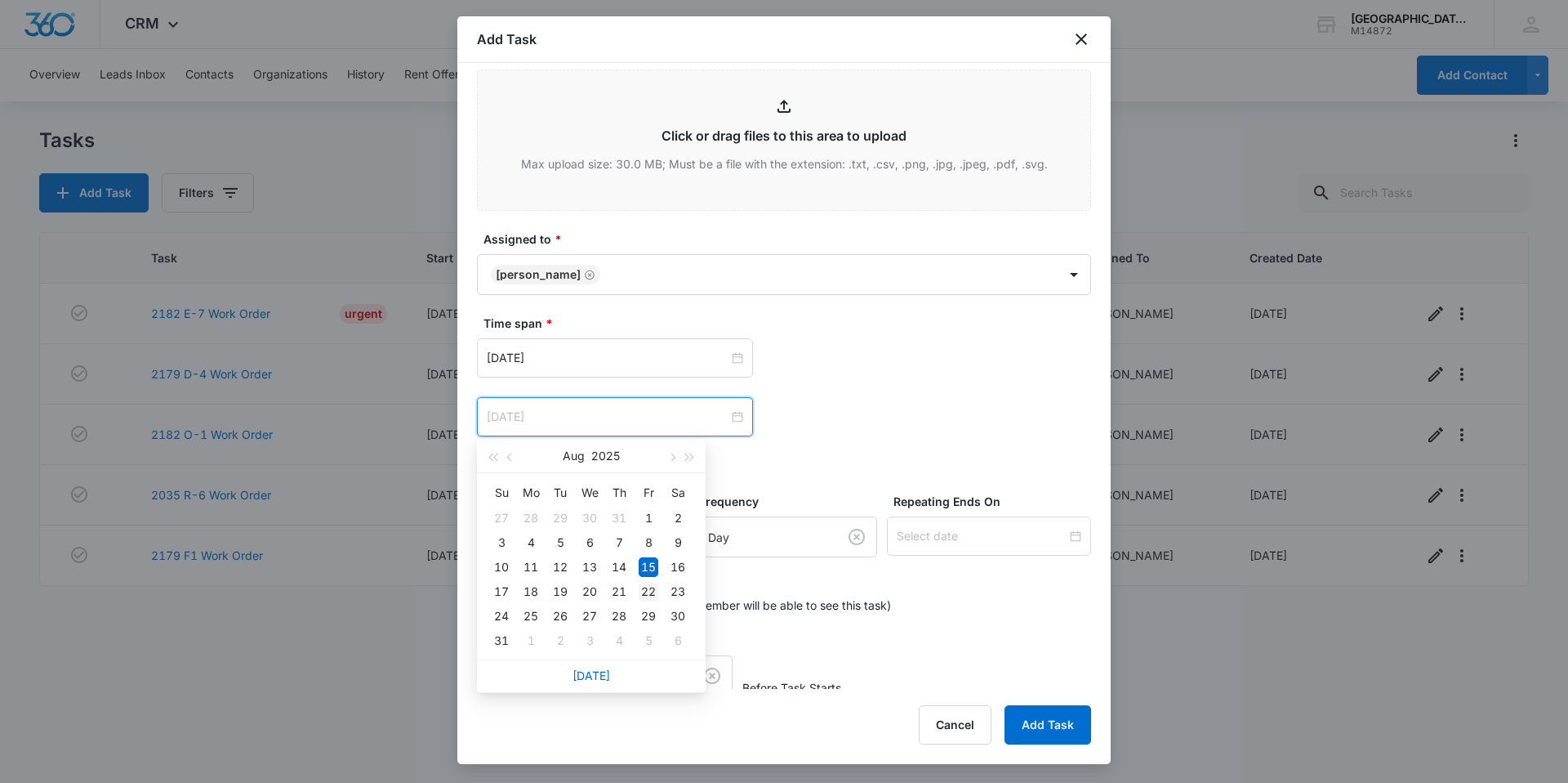
type input "Aug 22, 2025"
click at [651, 583] on div "22" at bounding box center [648, 592] width 20 height 20
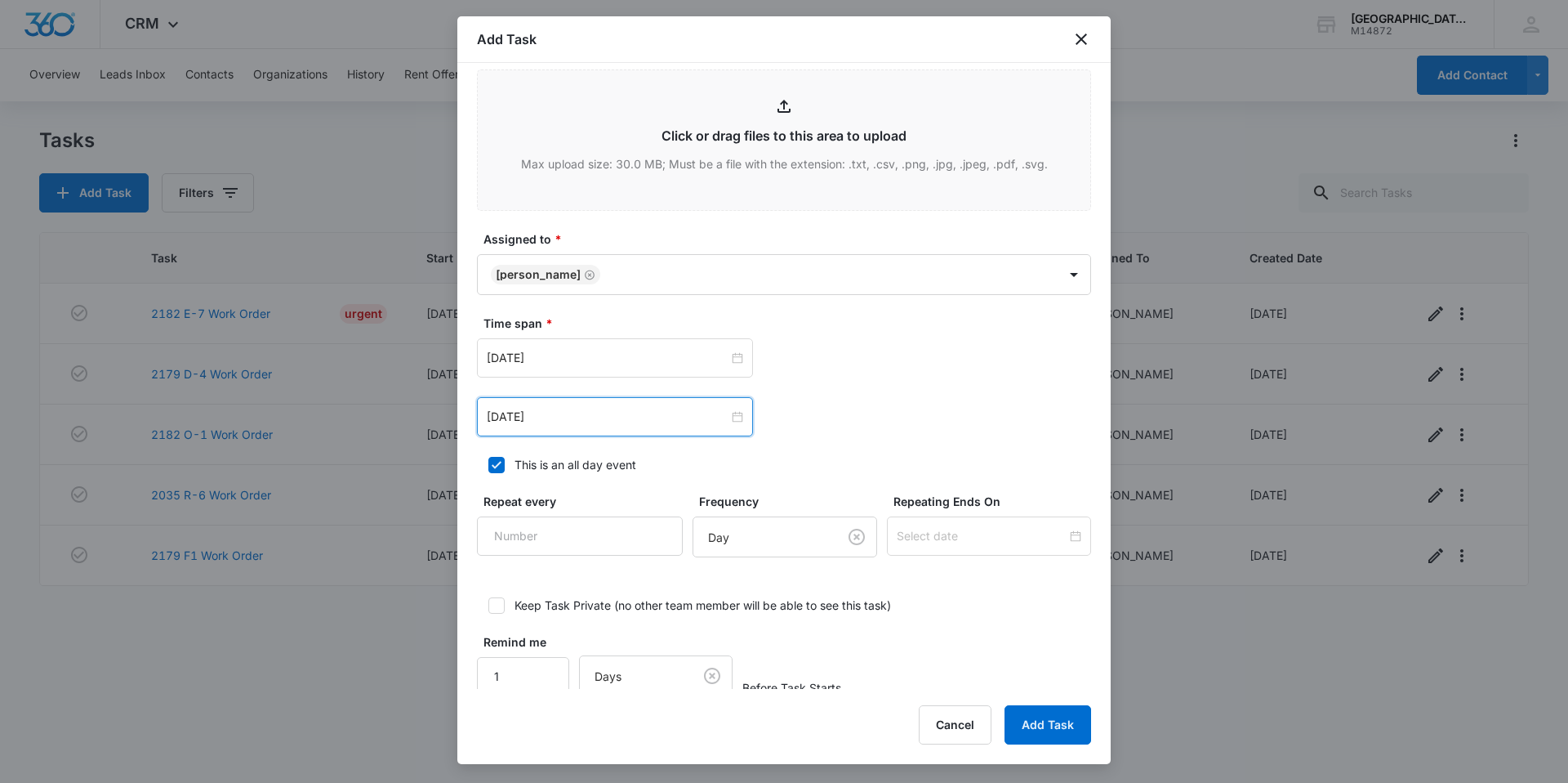
click at [570, 461] on div "This is an all day event" at bounding box center [575, 464] width 121 height 17
click at [488, 461] on input "This is an all day event" at bounding box center [483, 464] width 11 height 11
checkbox input "false"
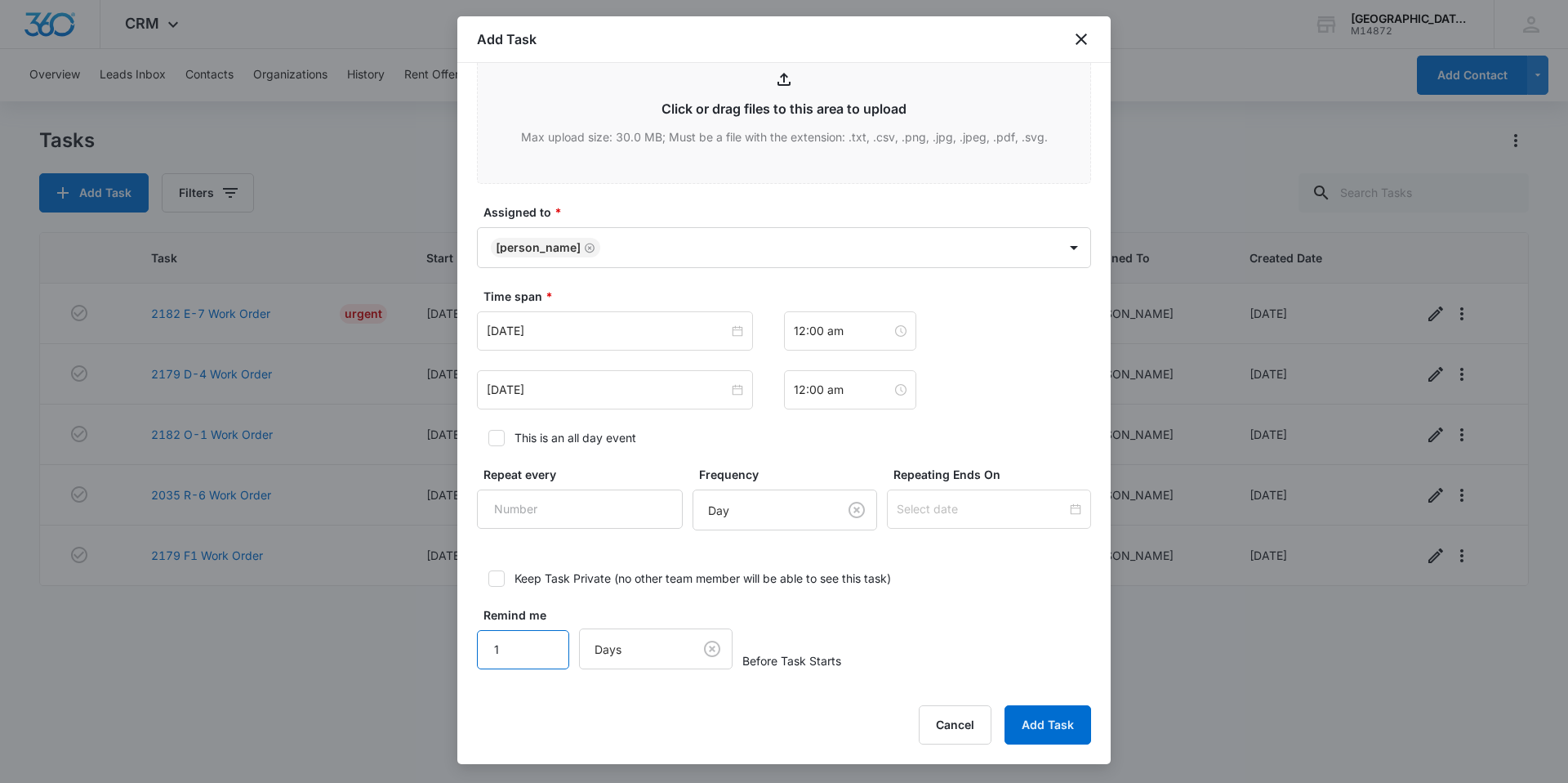
click at [527, 645] on input "1" at bounding box center [522, 648] width 92 height 39
click at [1032, 729] on button "Add Task" at bounding box center [1048, 724] width 86 height 39
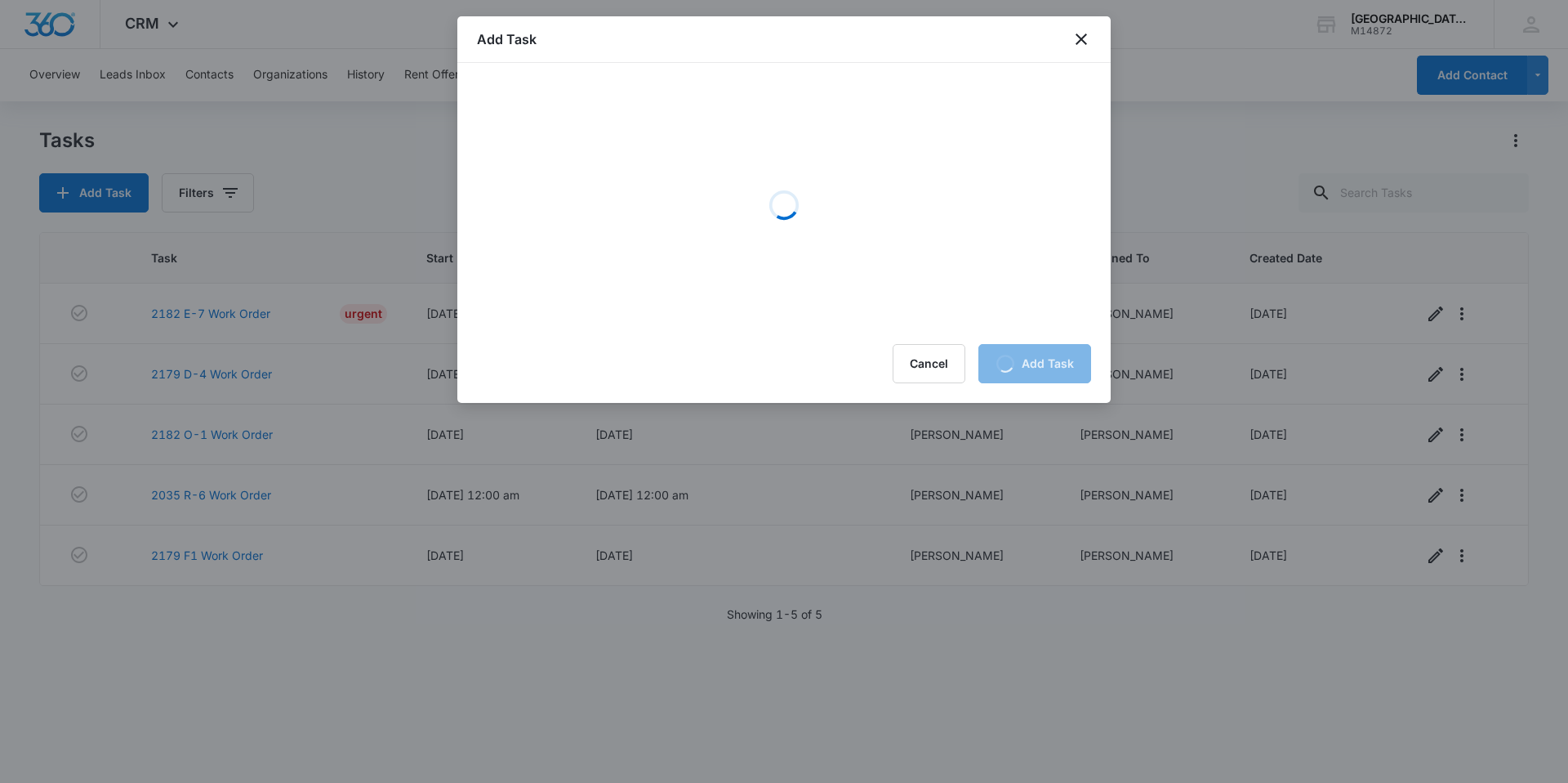
scroll to position [0, 0]
